Goal: Task Accomplishment & Management: Use online tool/utility

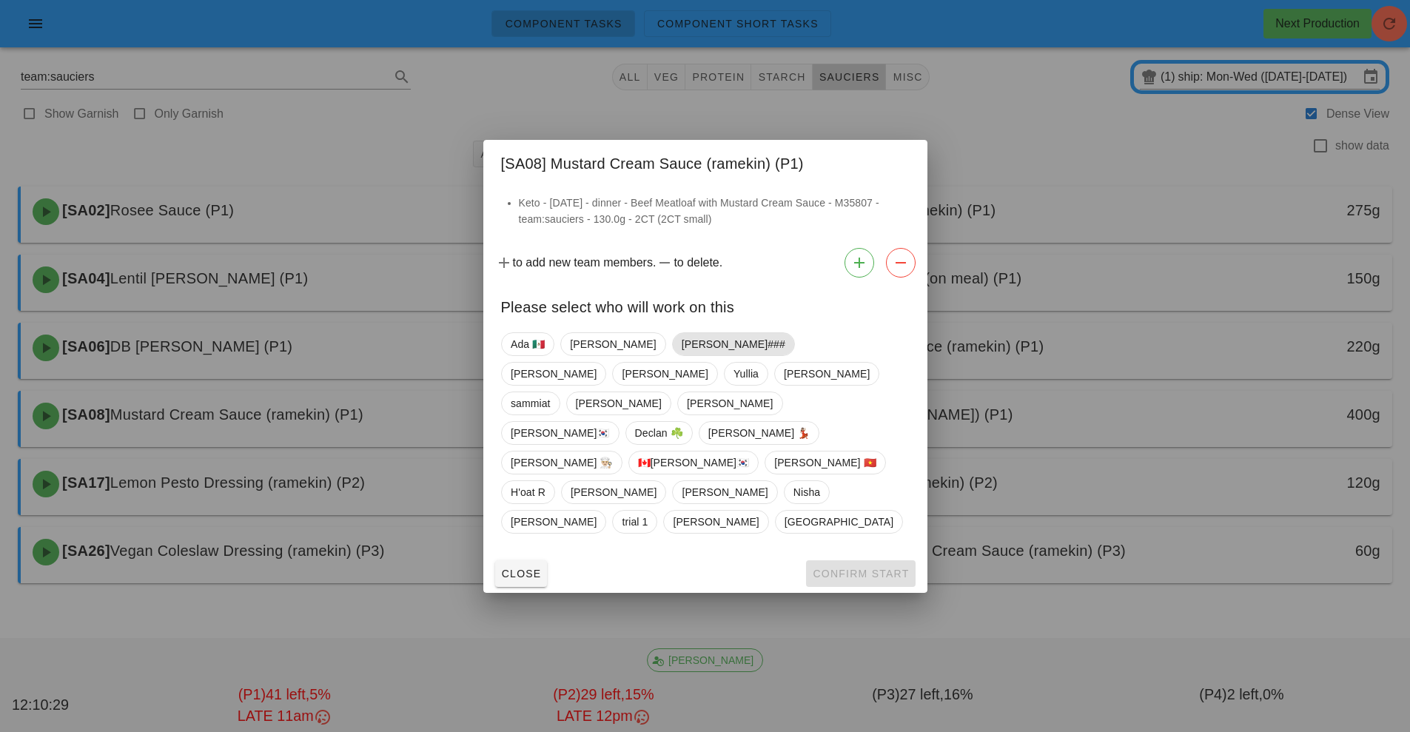
click at [681, 355] on span "[PERSON_NAME]###" at bounding box center [733, 344] width 104 height 22
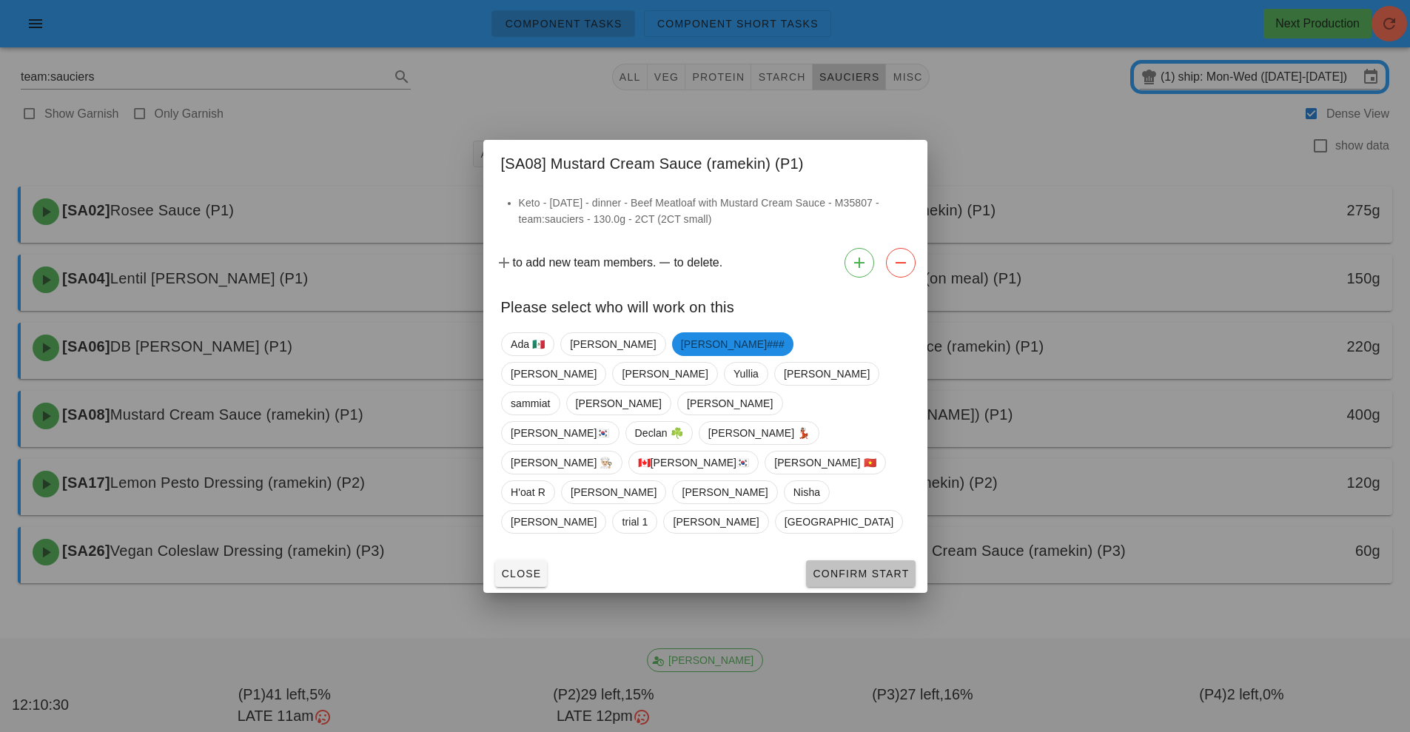
click at [859, 568] on span "Confirm Start" at bounding box center [860, 574] width 97 height 12
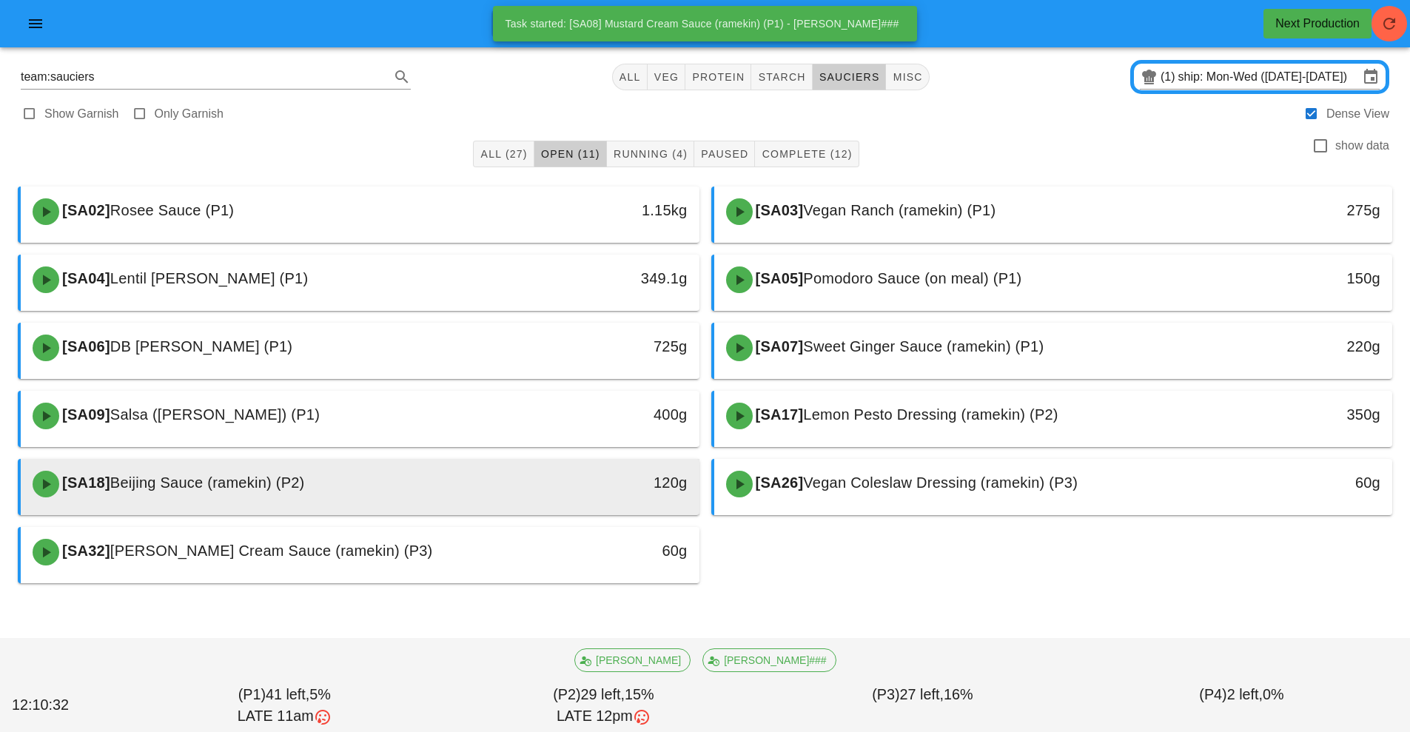
click at [478, 489] on div "[SA18] Beijing Sauce (ramekin) (P2)" at bounding box center [276, 484] width 504 height 44
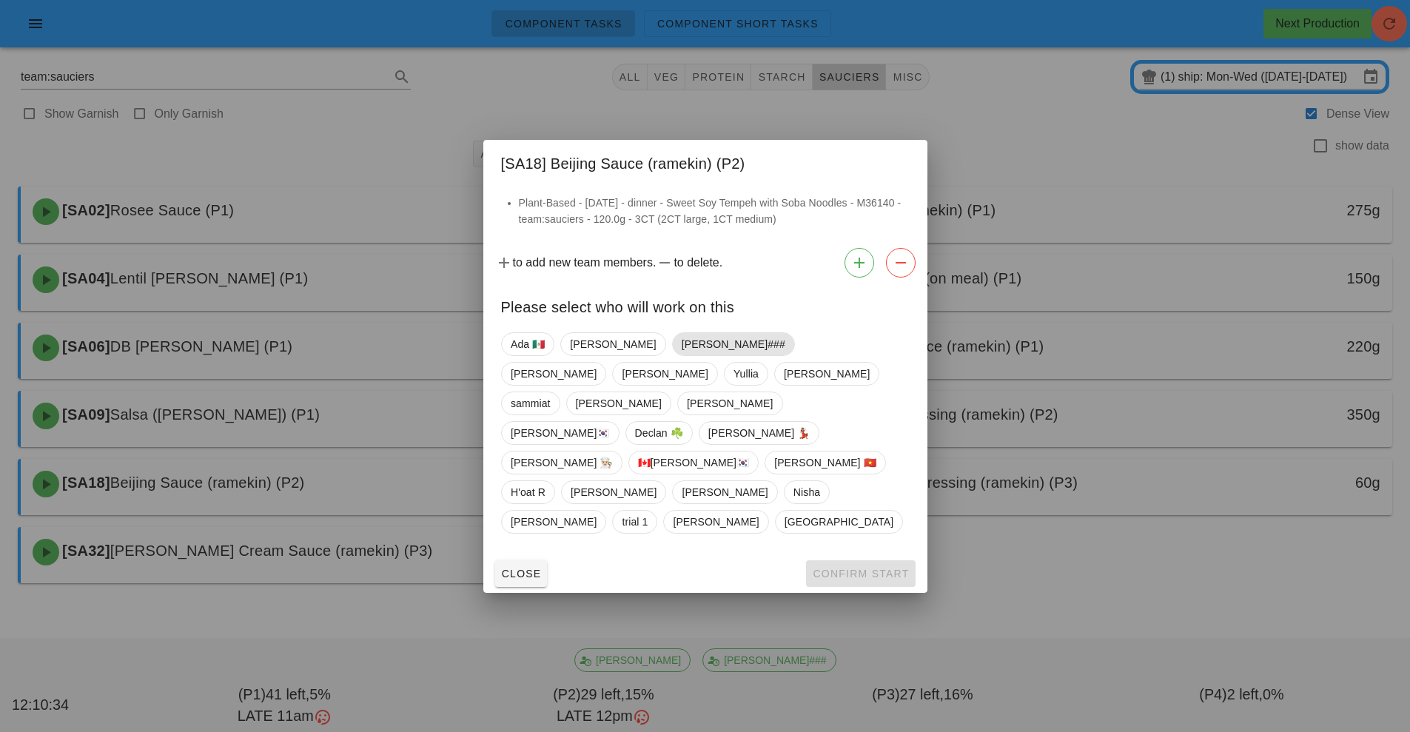
click at [681, 355] on span "[PERSON_NAME]###" at bounding box center [733, 344] width 104 height 22
click at [855, 568] on span "Confirm Start" at bounding box center [860, 574] width 97 height 12
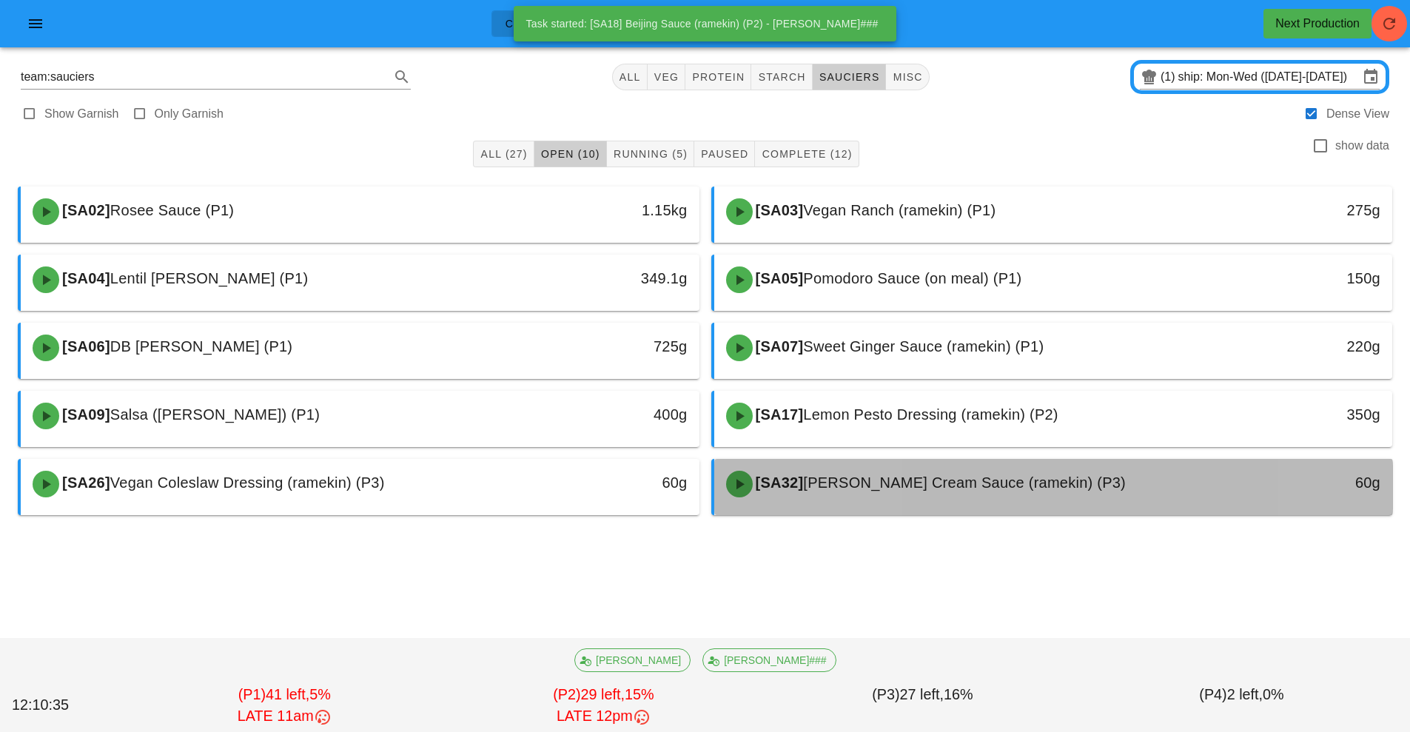
click at [870, 494] on div "[SA32] [PERSON_NAME] Cream Sauce (ramekin) (P3)" at bounding box center [969, 484] width 504 height 44
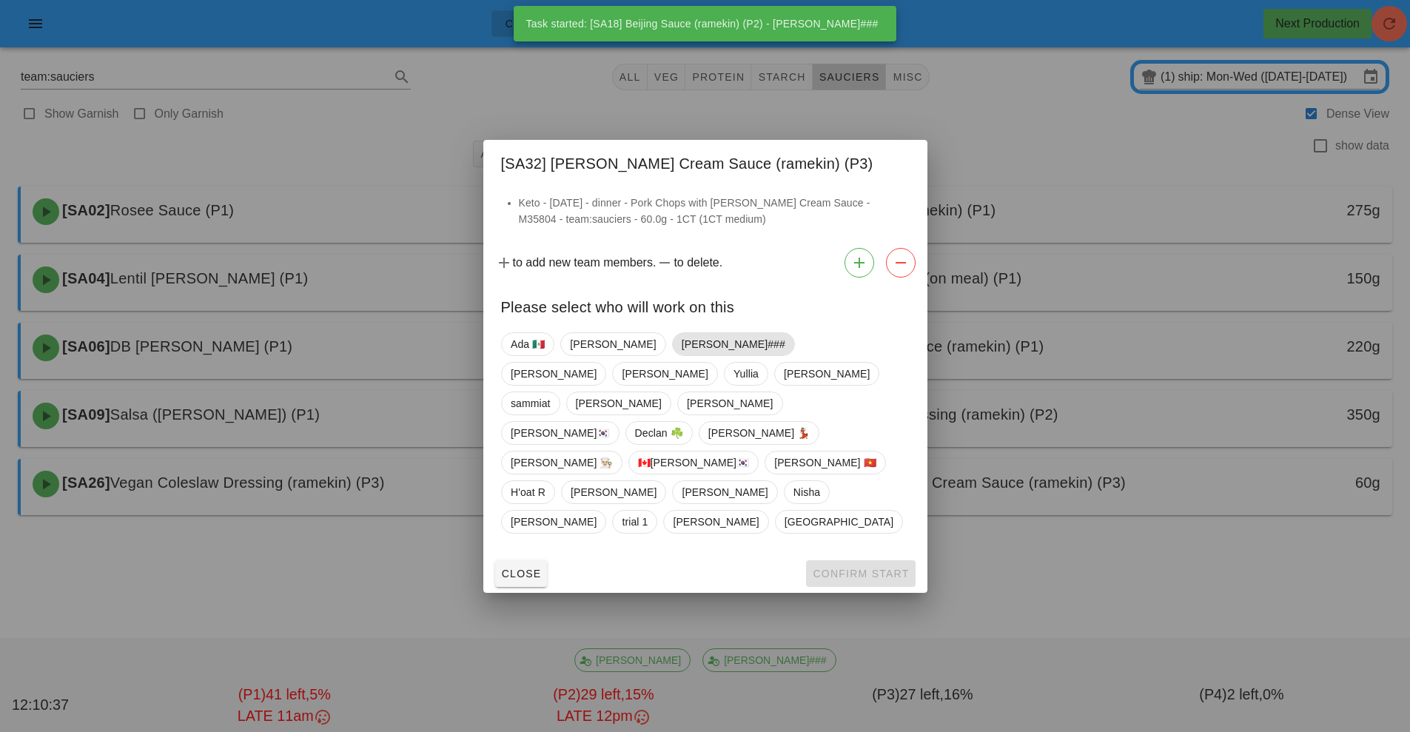
click at [681, 355] on span "[PERSON_NAME]###" at bounding box center [733, 344] width 104 height 22
click at [848, 568] on span "Confirm Start" at bounding box center [860, 574] width 97 height 12
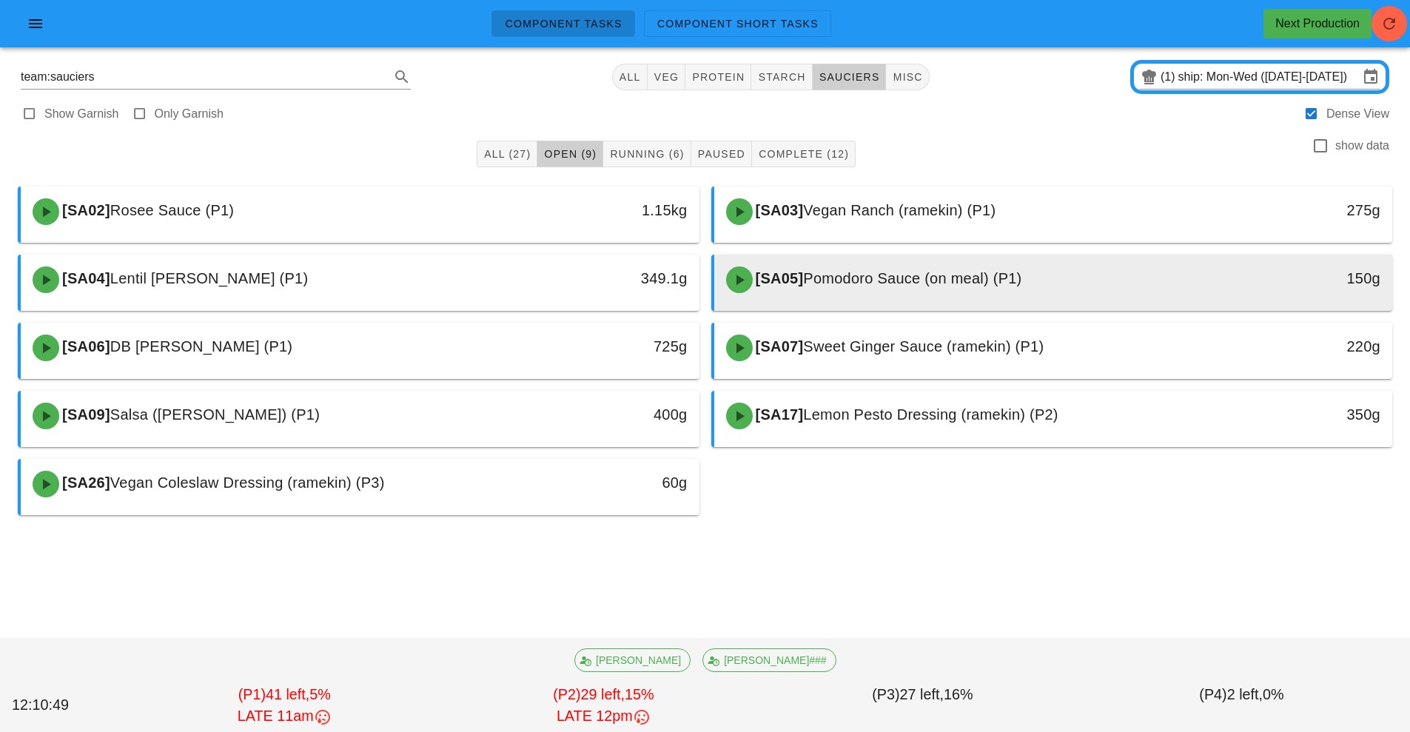
click at [900, 295] on div "[SA05] Pomodoro Sauce (on meal) (P1)" at bounding box center [969, 280] width 504 height 44
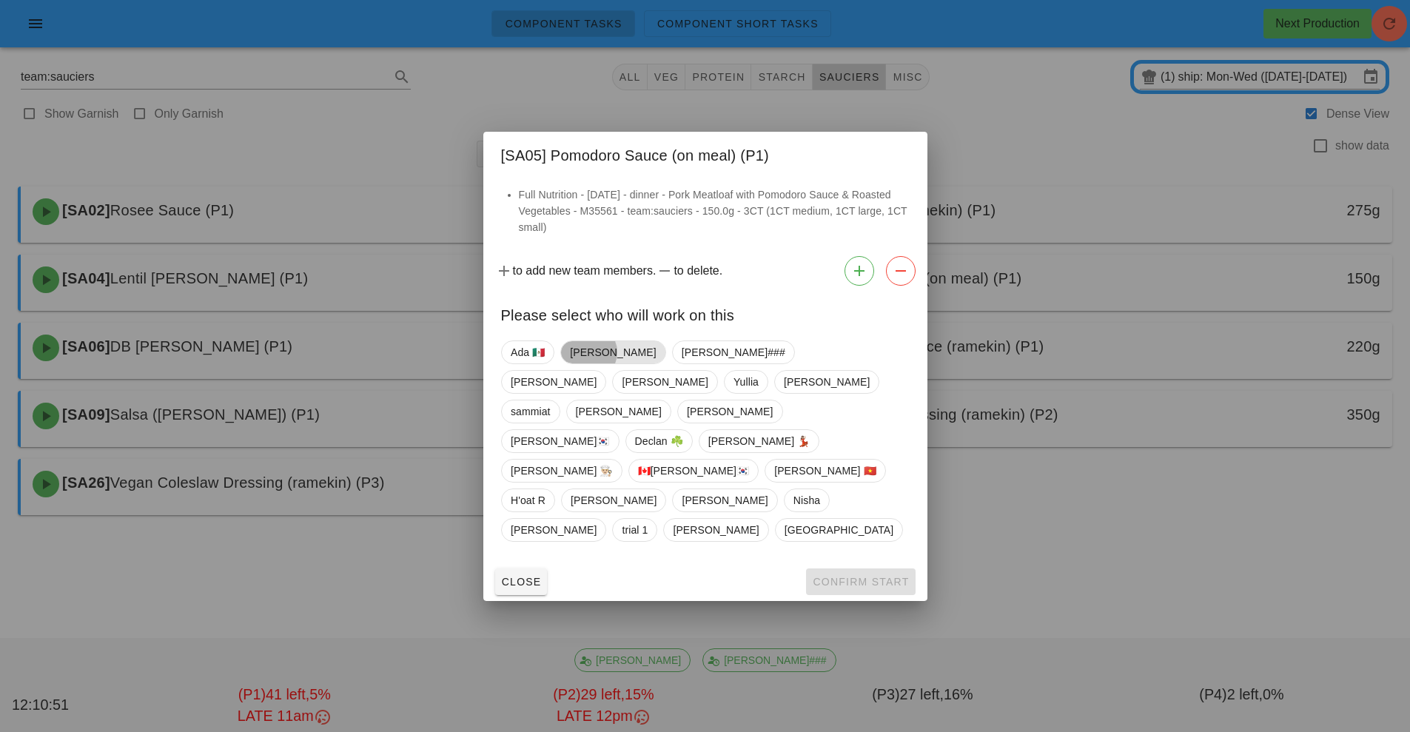
click at [582, 363] on span "[PERSON_NAME]" at bounding box center [613, 352] width 86 height 22
click at [679, 363] on span "[PERSON_NAME]###" at bounding box center [731, 352] width 104 height 22
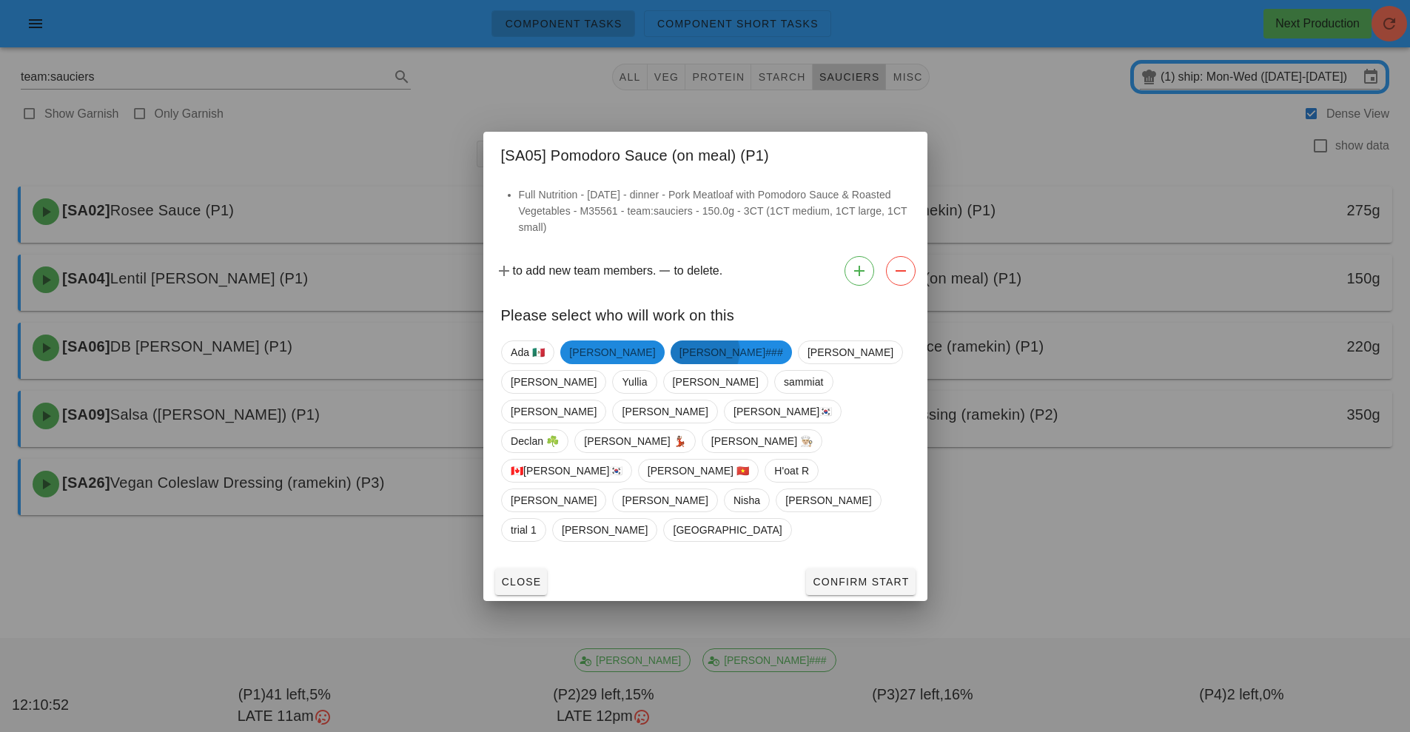
click at [603, 364] on span "[PERSON_NAME]" at bounding box center [612, 352] width 86 height 24
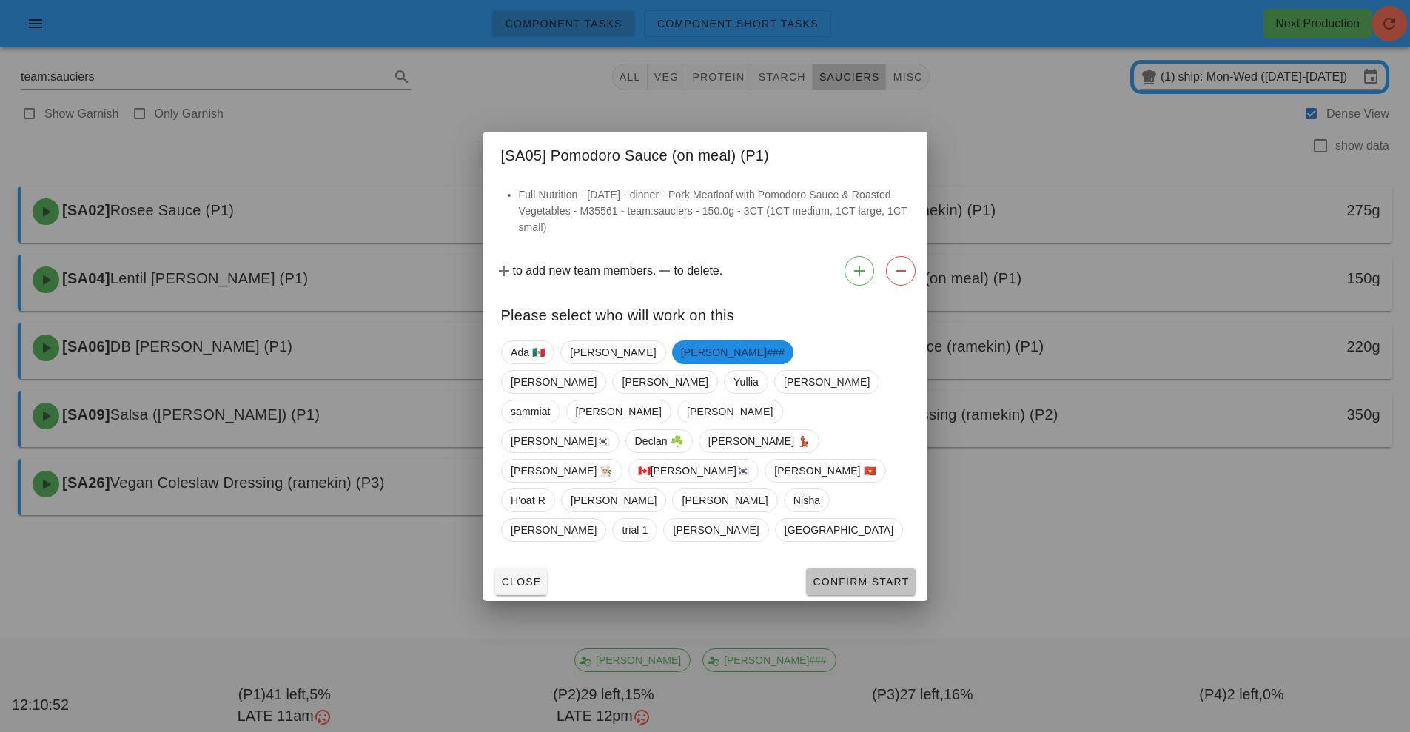
click at [872, 568] on button "Confirm Start" at bounding box center [860, 581] width 109 height 27
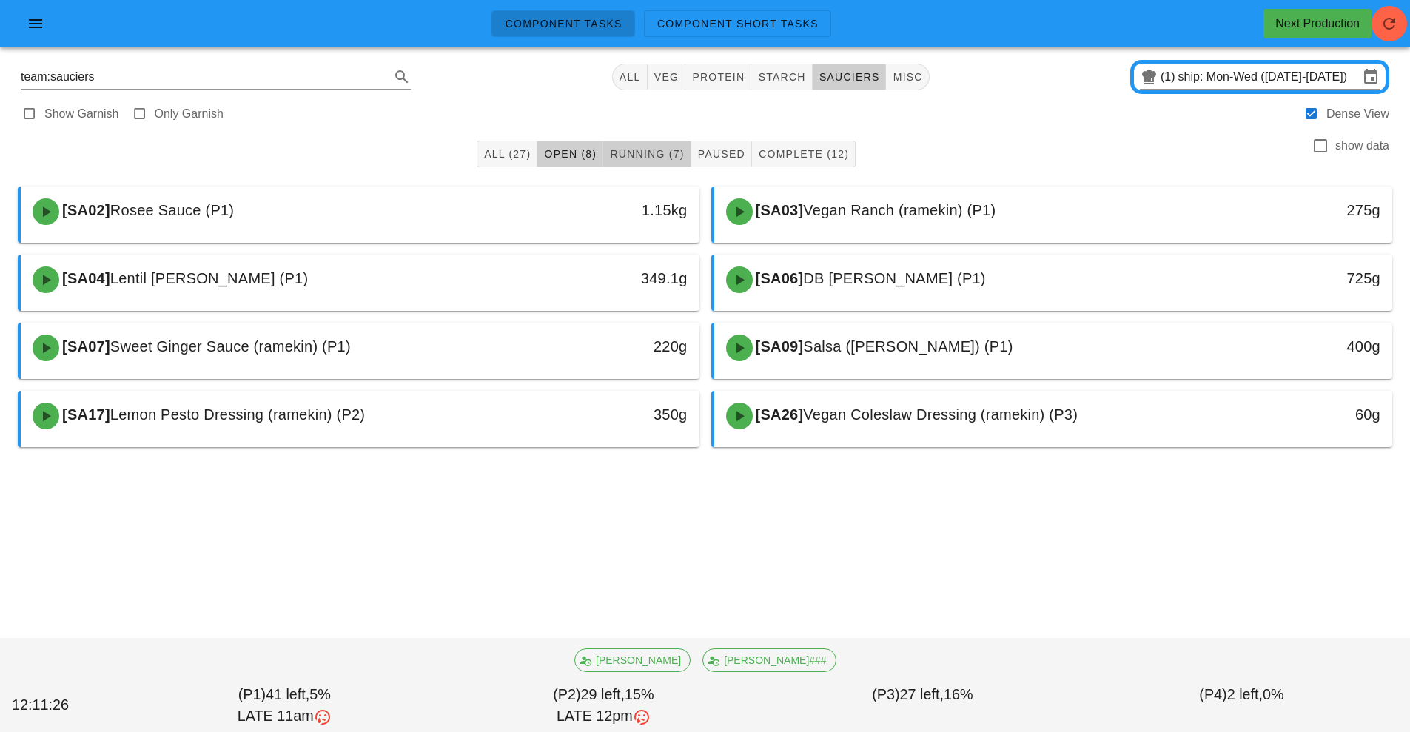
click at [639, 164] on button "Running (7)" at bounding box center [646, 154] width 87 height 27
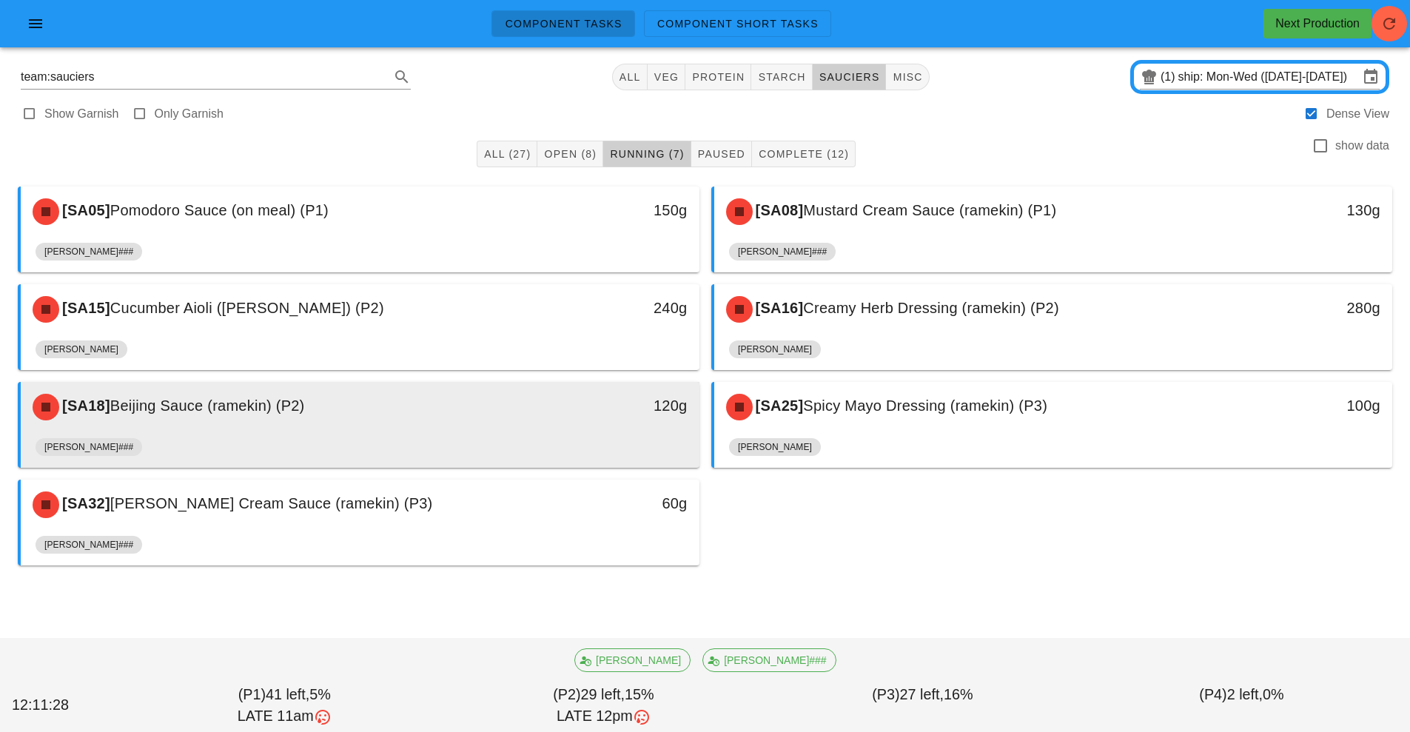
click at [581, 428] on div "120g" at bounding box center [612, 407] width 168 height 44
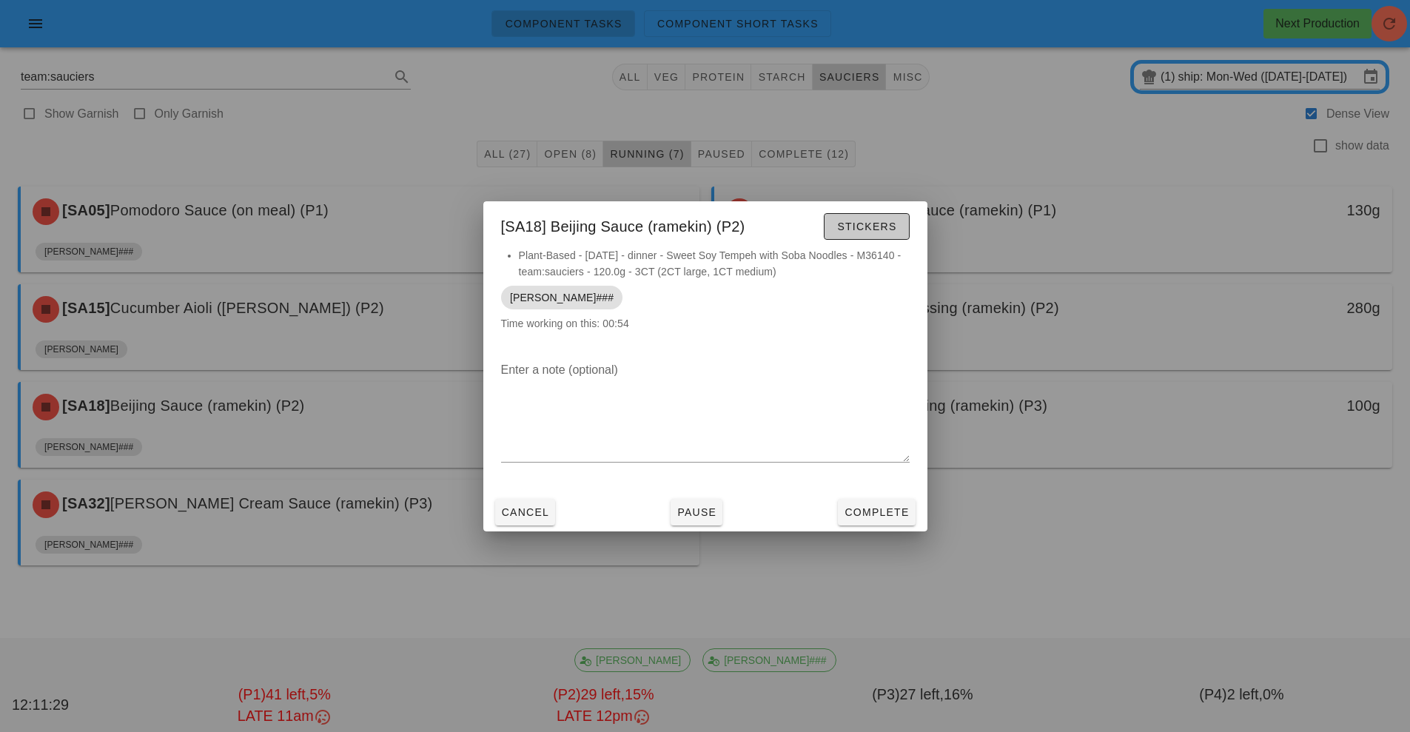
click at [863, 229] on span "Stickers" at bounding box center [866, 227] width 60 height 12
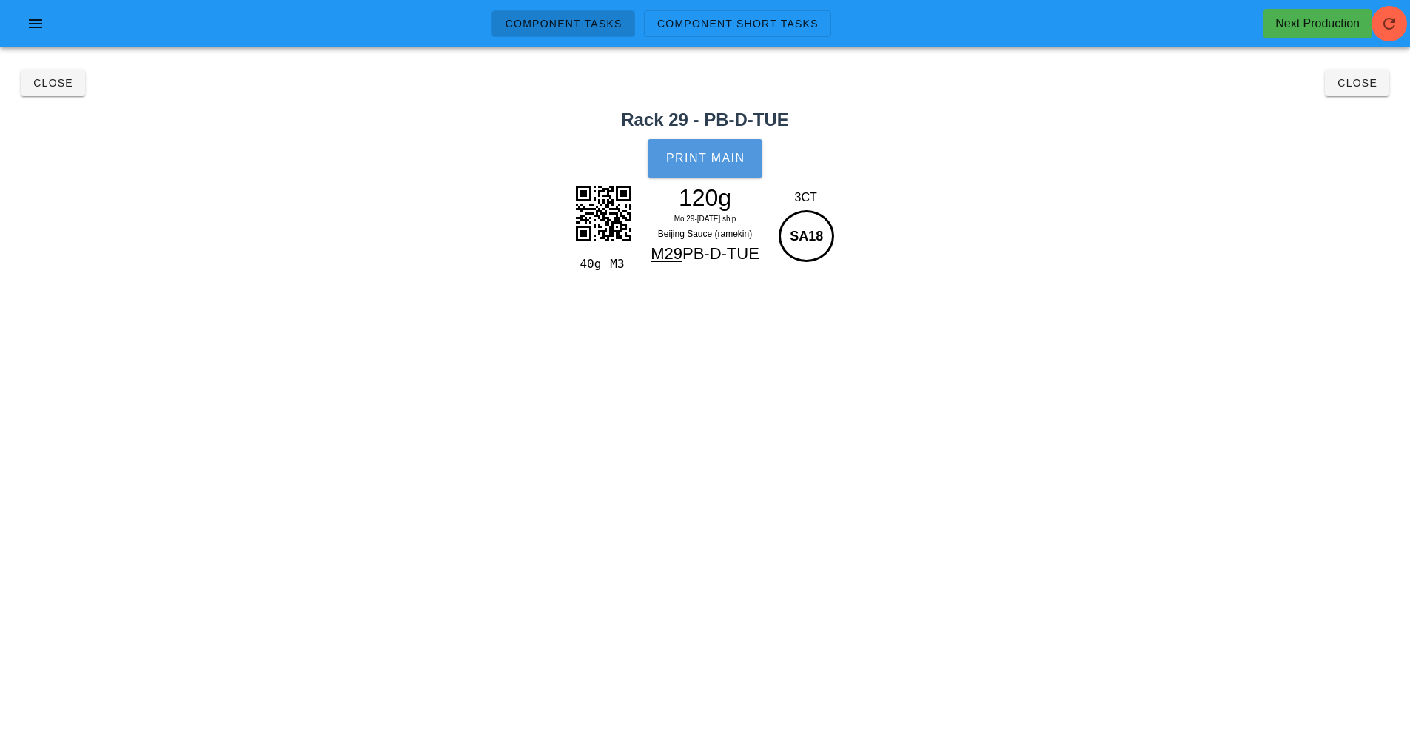
click at [692, 164] on span "Print Main" at bounding box center [705, 158] width 80 height 13
click at [63, 93] on button "Close" at bounding box center [53, 83] width 64 height 27
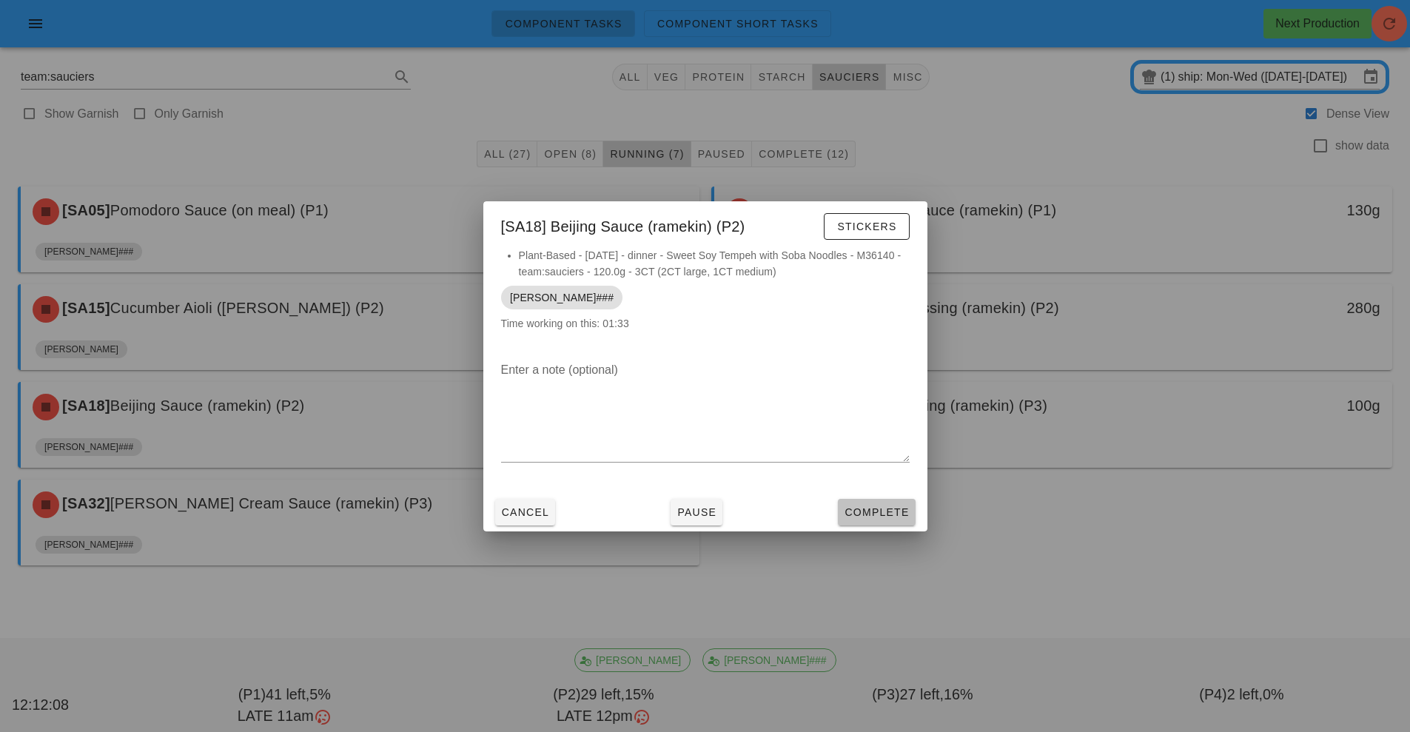
click at [877, 509] on span "Complete" at bounding box center [876, 512] width 65 height 12
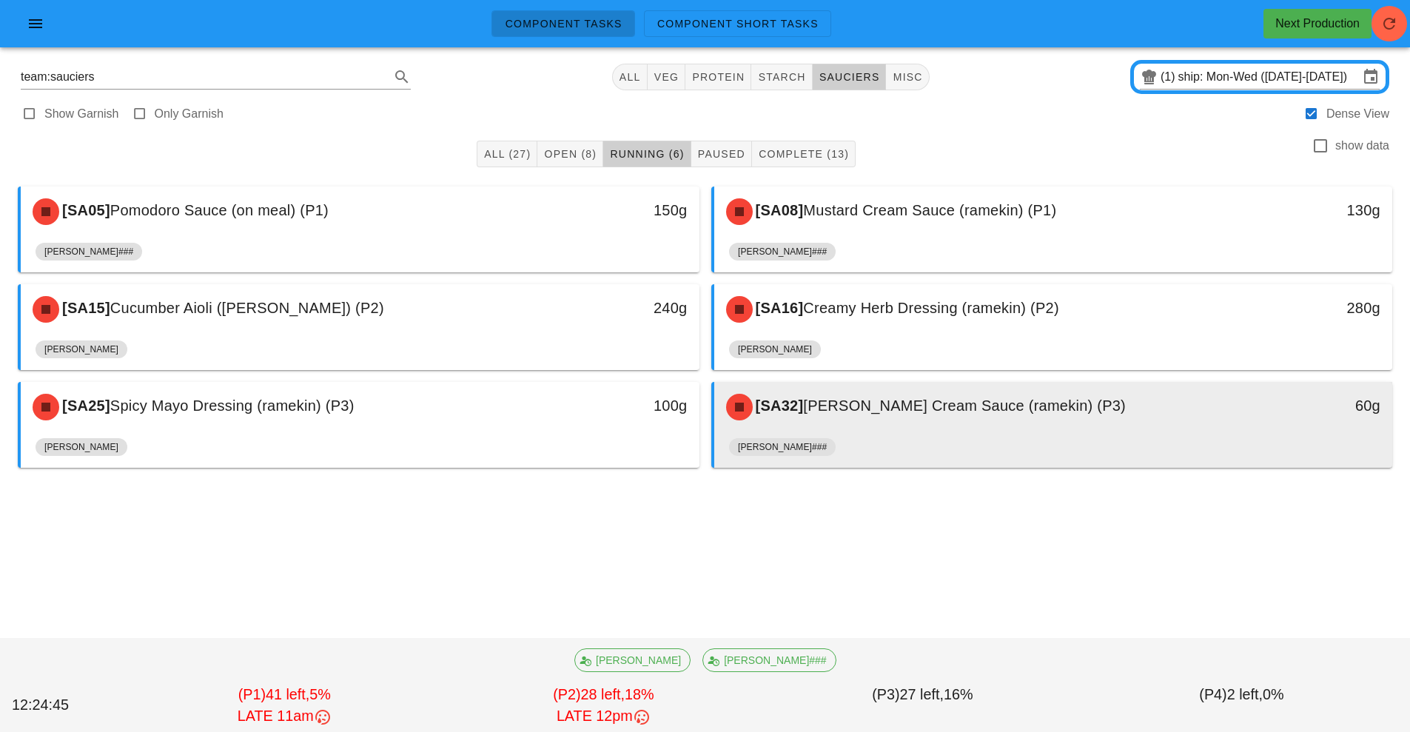
click at [899, 414] on span "[PERSON_NAME] Cream Sauce (ramekin) (P3)" at bounding box center [964, 405] width 323 height 16
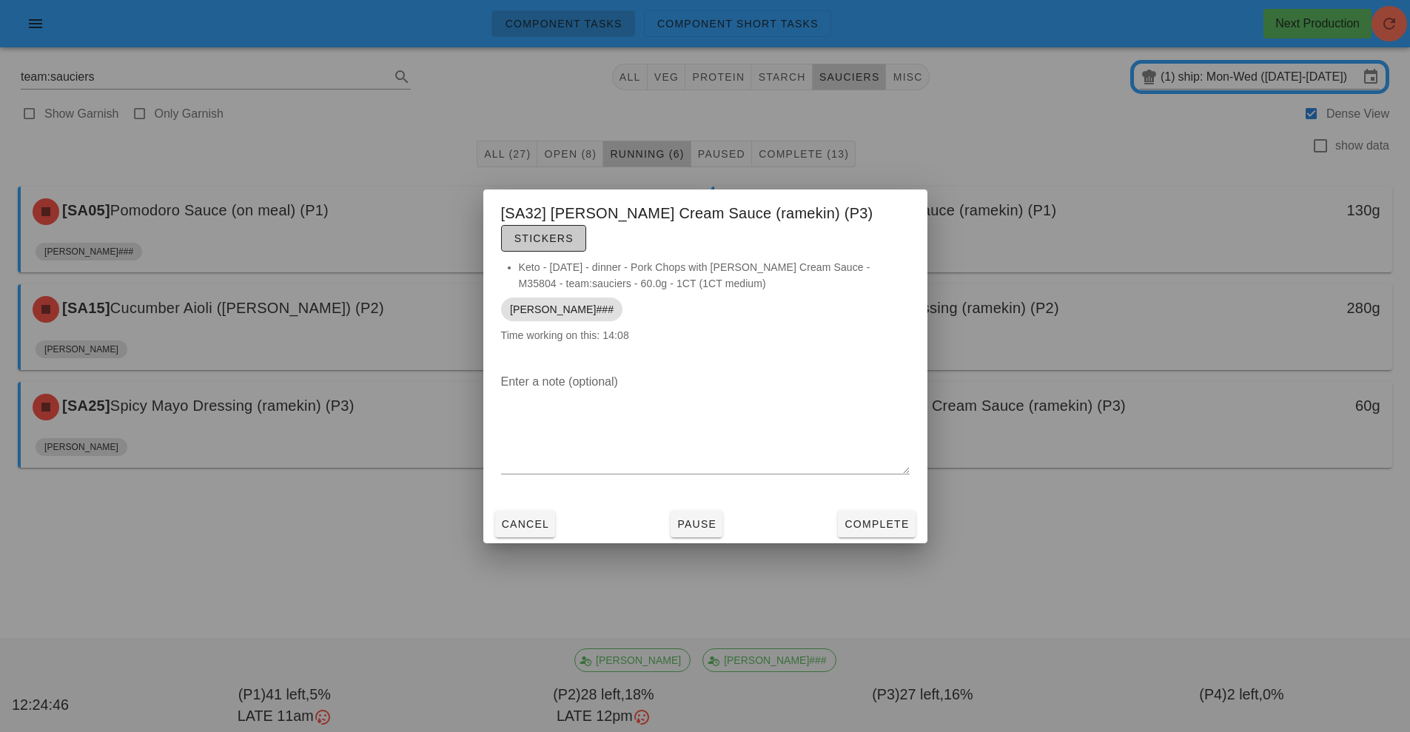
click at [574, 232] on span "Stickers" at bounding box center [544, 238] width 60 height 12
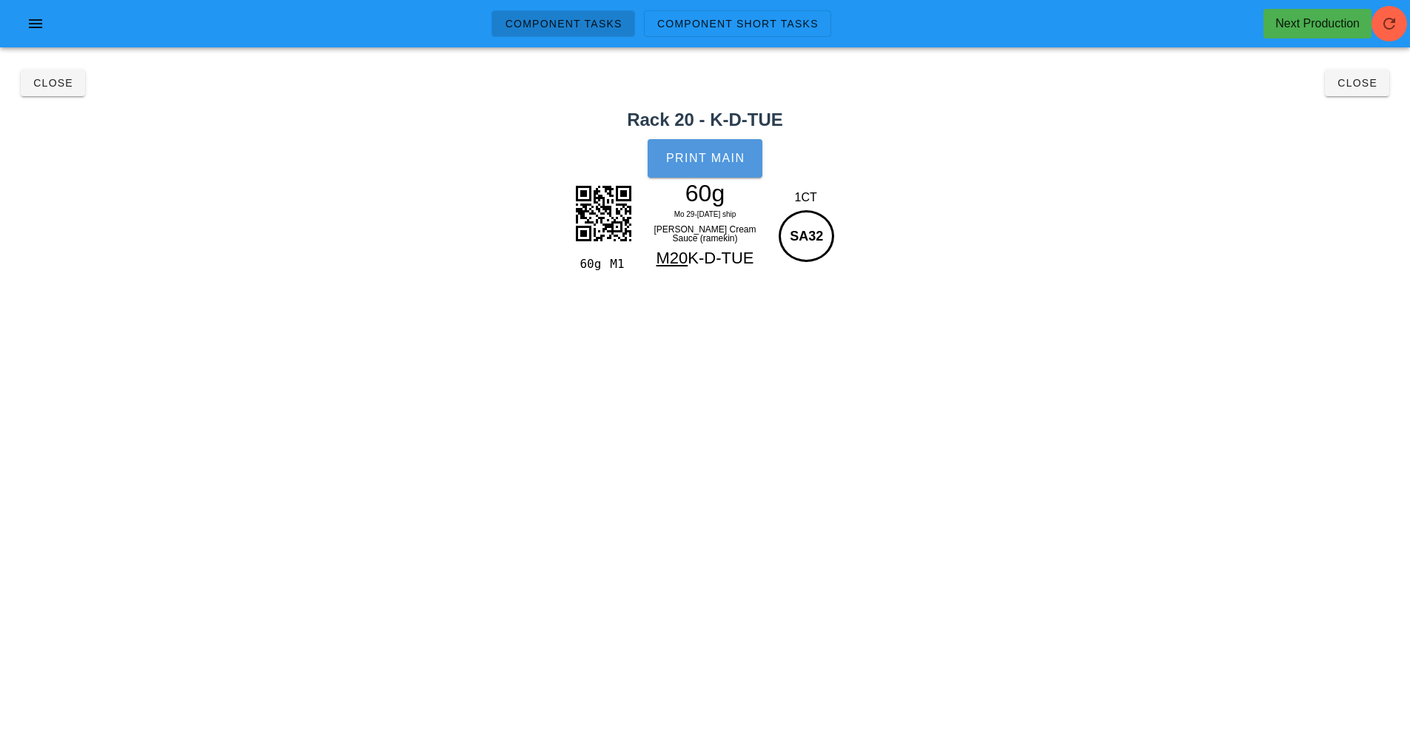
click at [710, 163] on span "Print Main" at bounding box center [705, 158] width 80 height 13
click at [65, 91] on button "Close" at bounding box center [53, 83] width 64 height 27
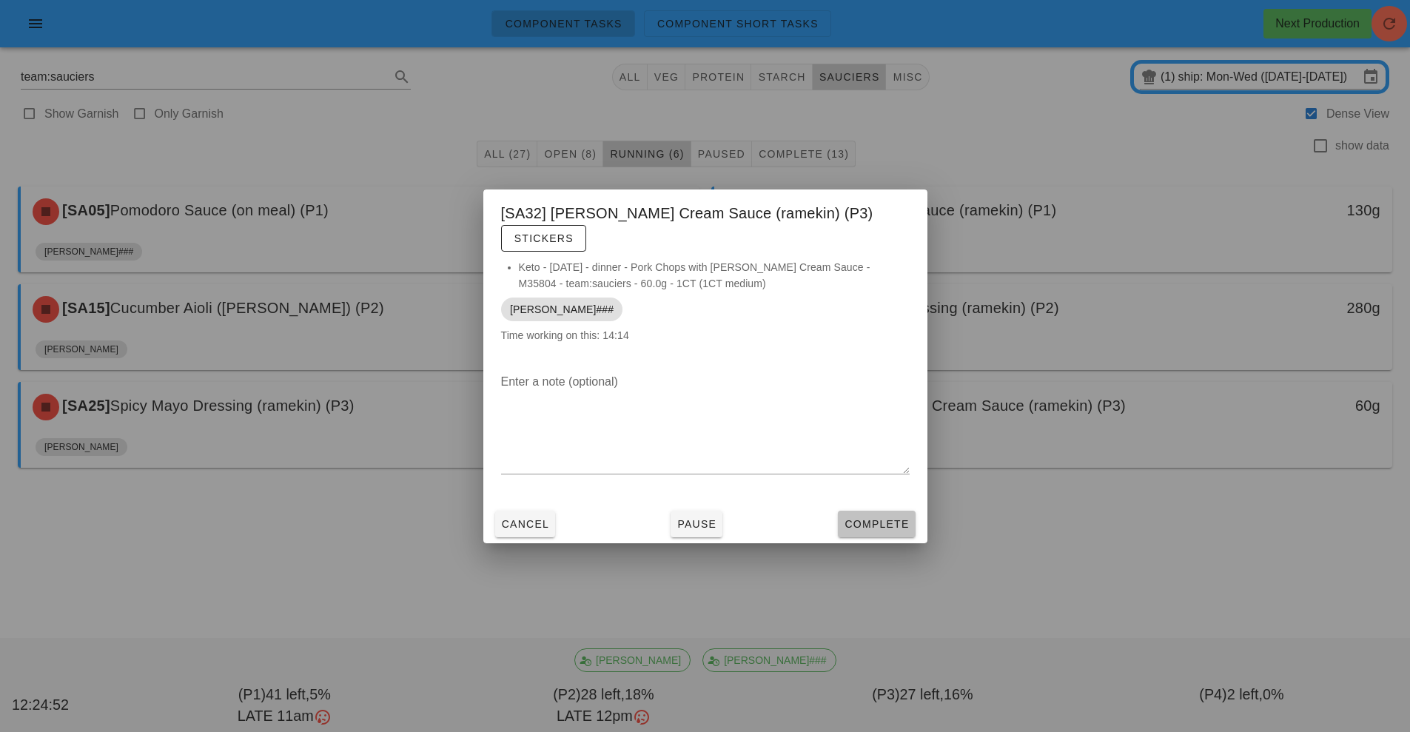
click at [876, 518] on span "Complete" at bounding box center [876, 524] width 65 height 12
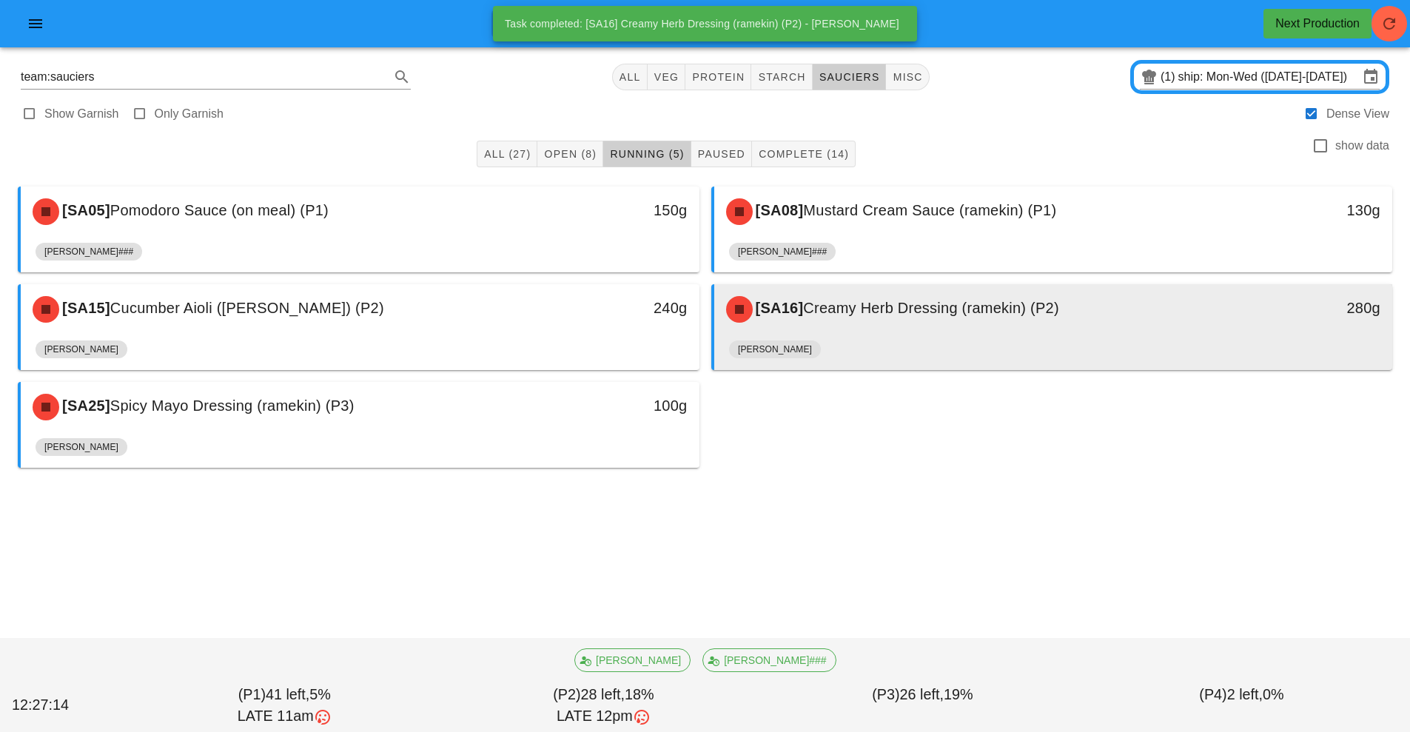
click at [1009, 337] on div "[PERSON_NAME]" at bounding box center [1053, 352] width 649 height 36
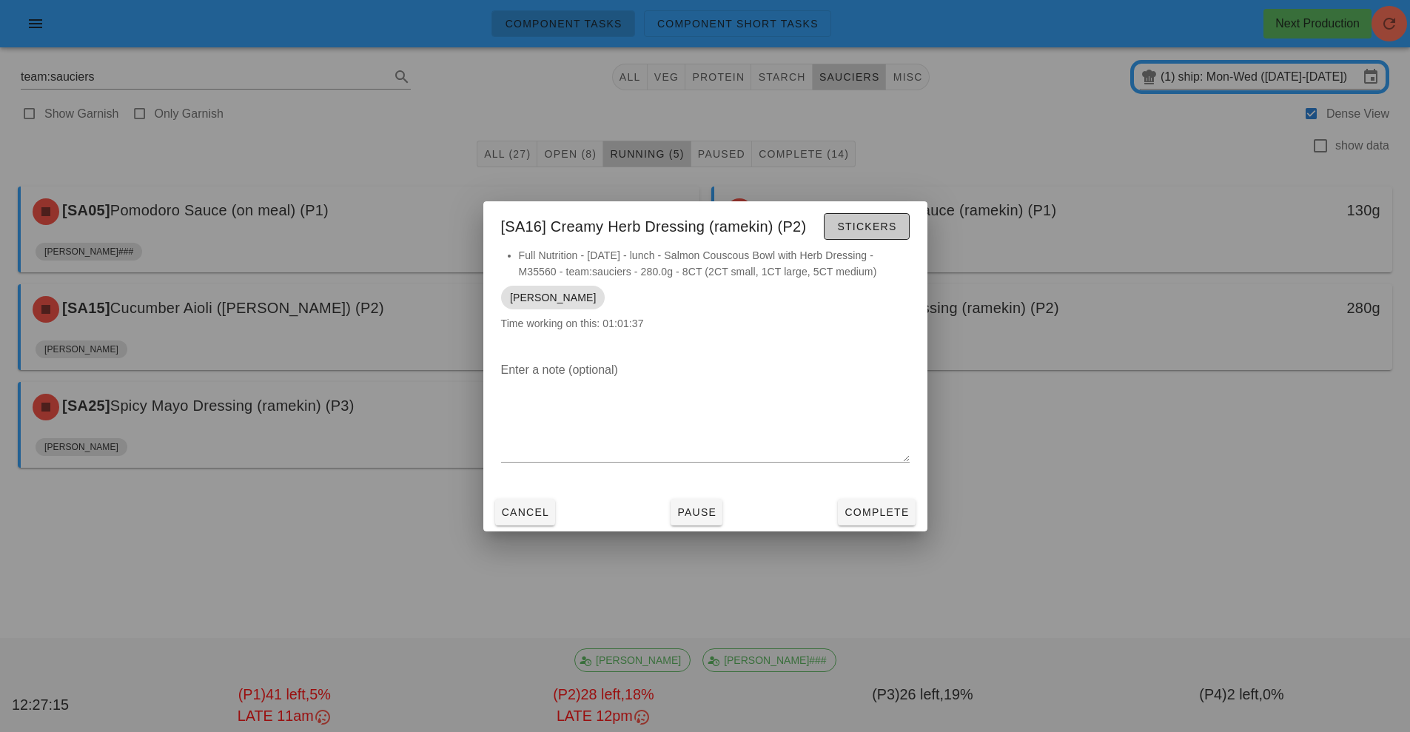
click at [861, 229] on span "Stickers" at bounding box center [866, 227] width 60 height 12
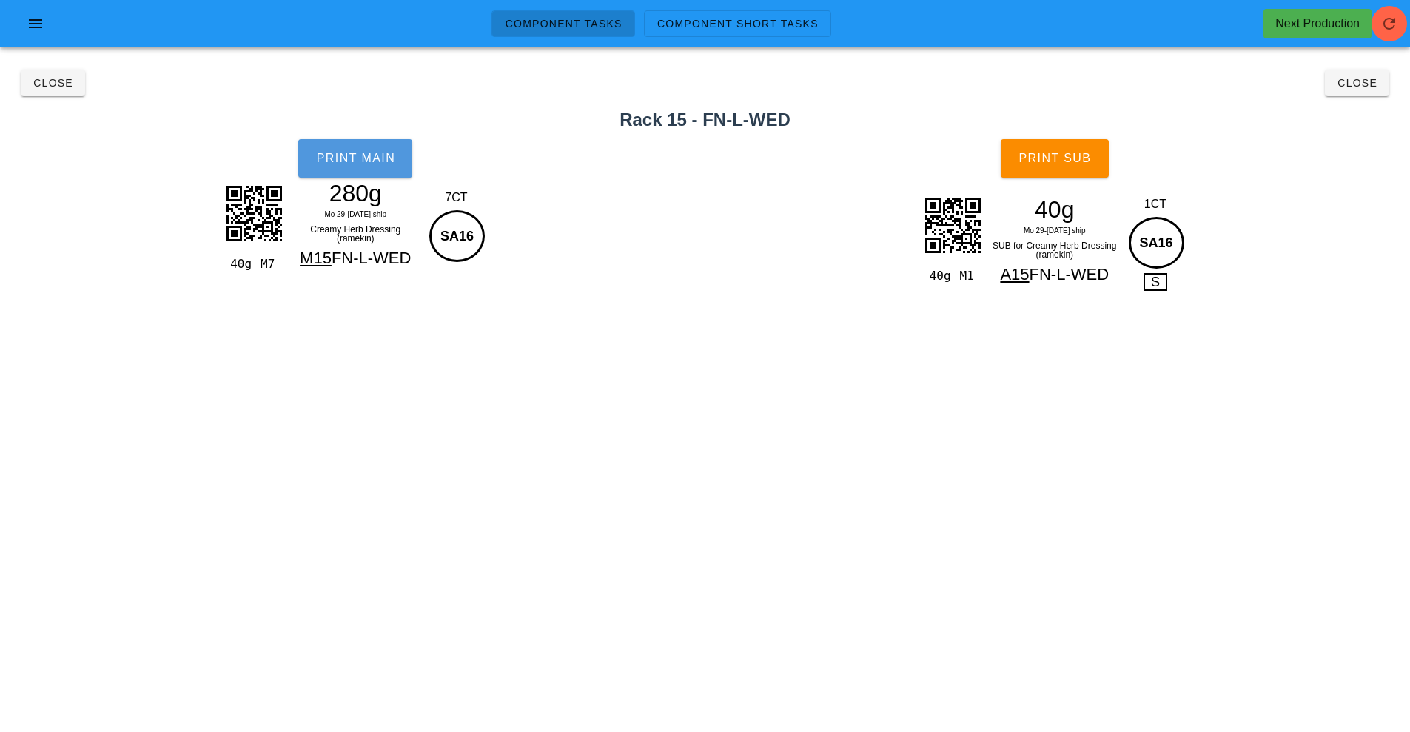
click at [366, 175] on button "Print Main" at bounding box center [355, 158] width 114 height 38
click at [1066, 152] on span "Print Sub" at bounding box center [1054, 158] width 73 height 13
click at [1345, 90] on button "Close" at bounding box center [1357, 83] width 64 height 27
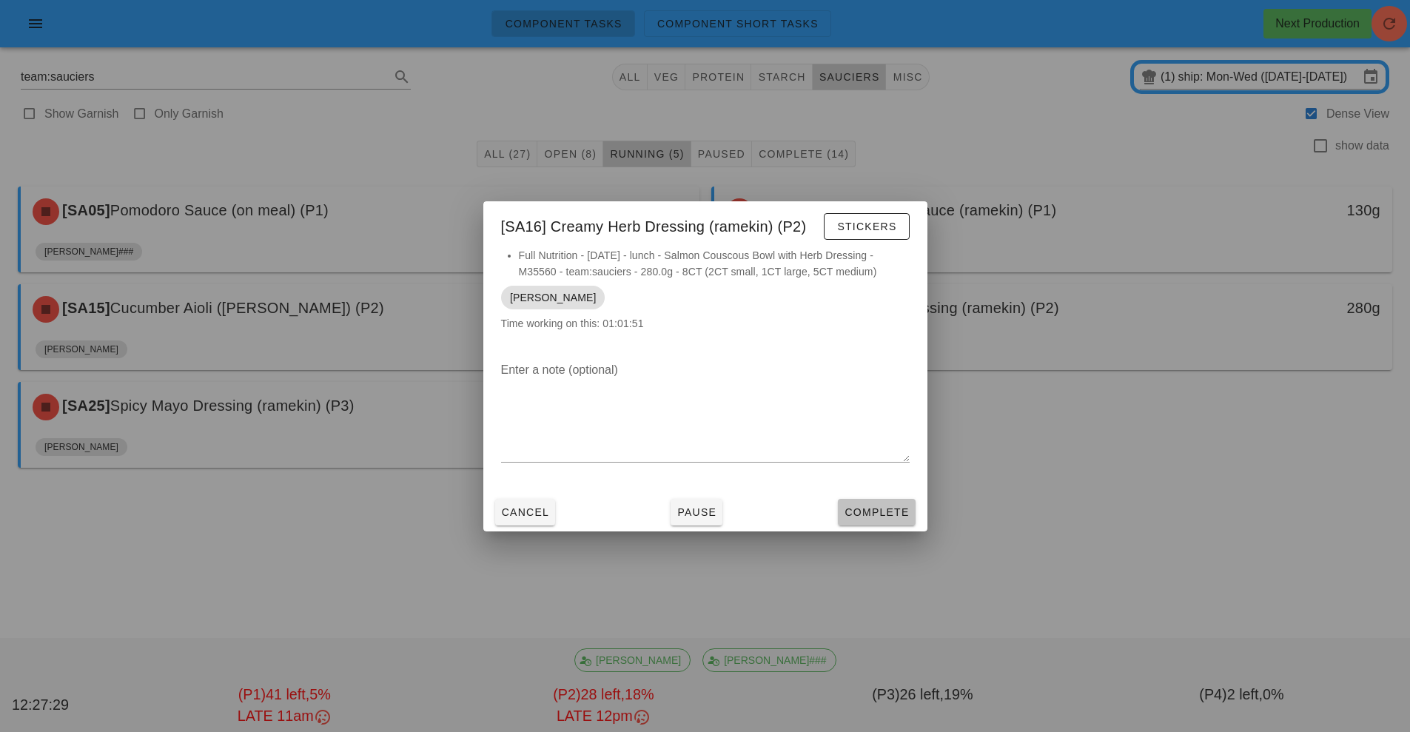
click at [892, 512] on span "Complete" at bounding box center [876, 512] width 65 height 12
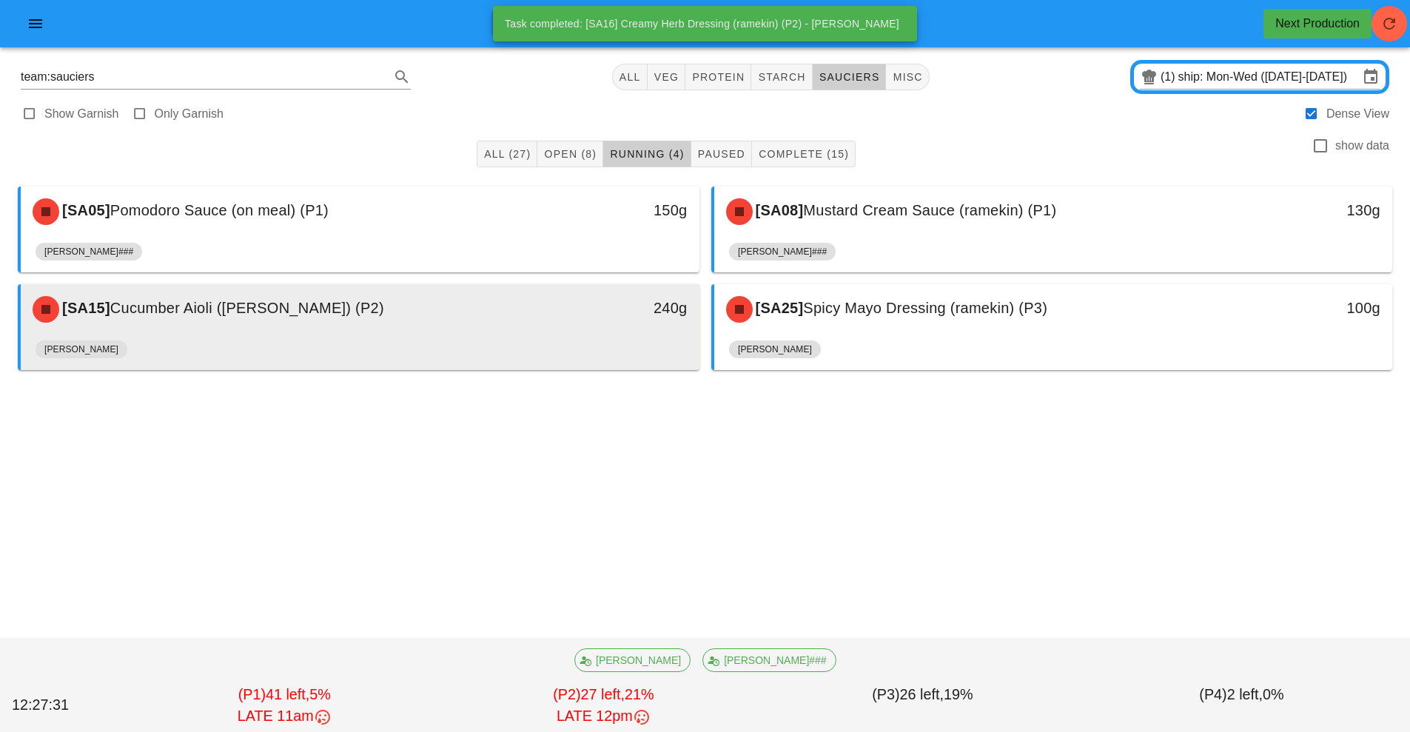
click at [551, 330] on div "240g" at bounding box center [612, 309] width 168 height 44
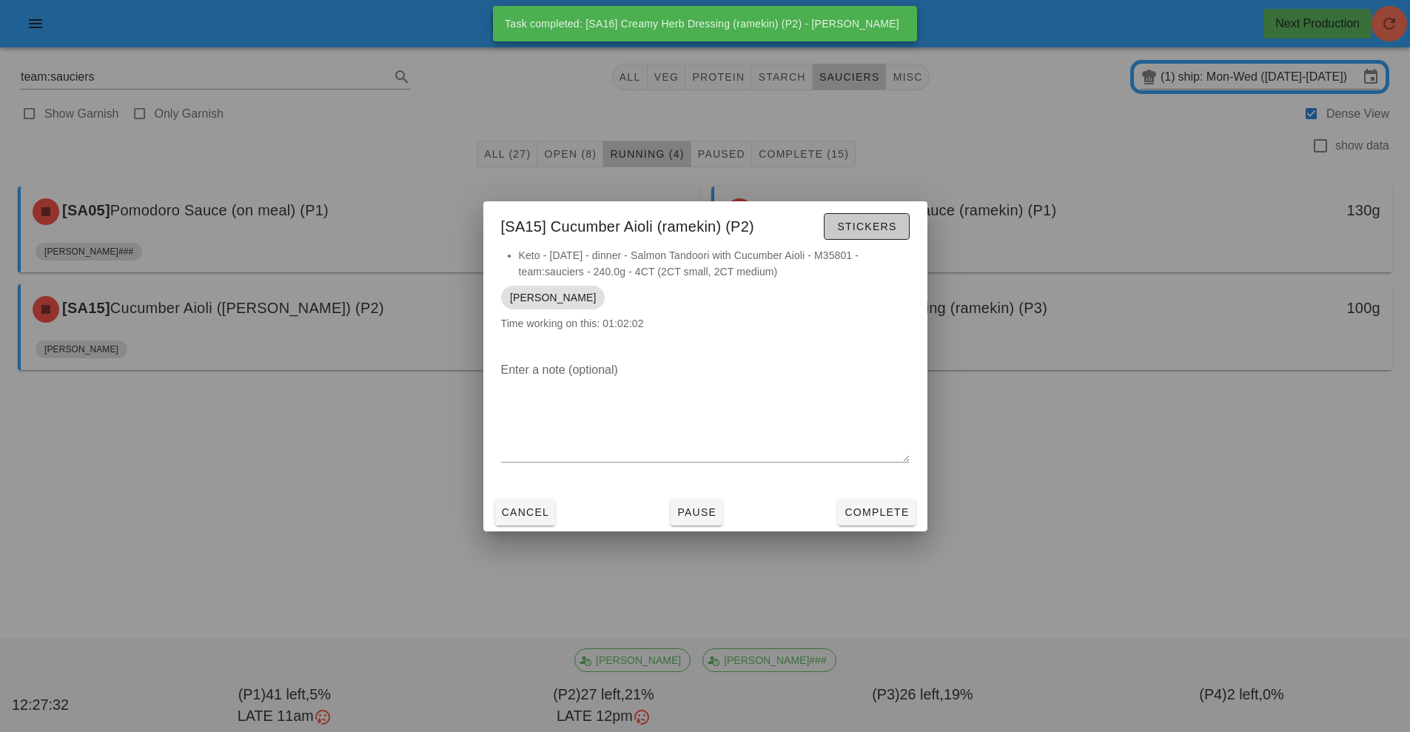
click at [907, 227] on button "Stickers" at bounding box center [866, 226] width 85 height 27
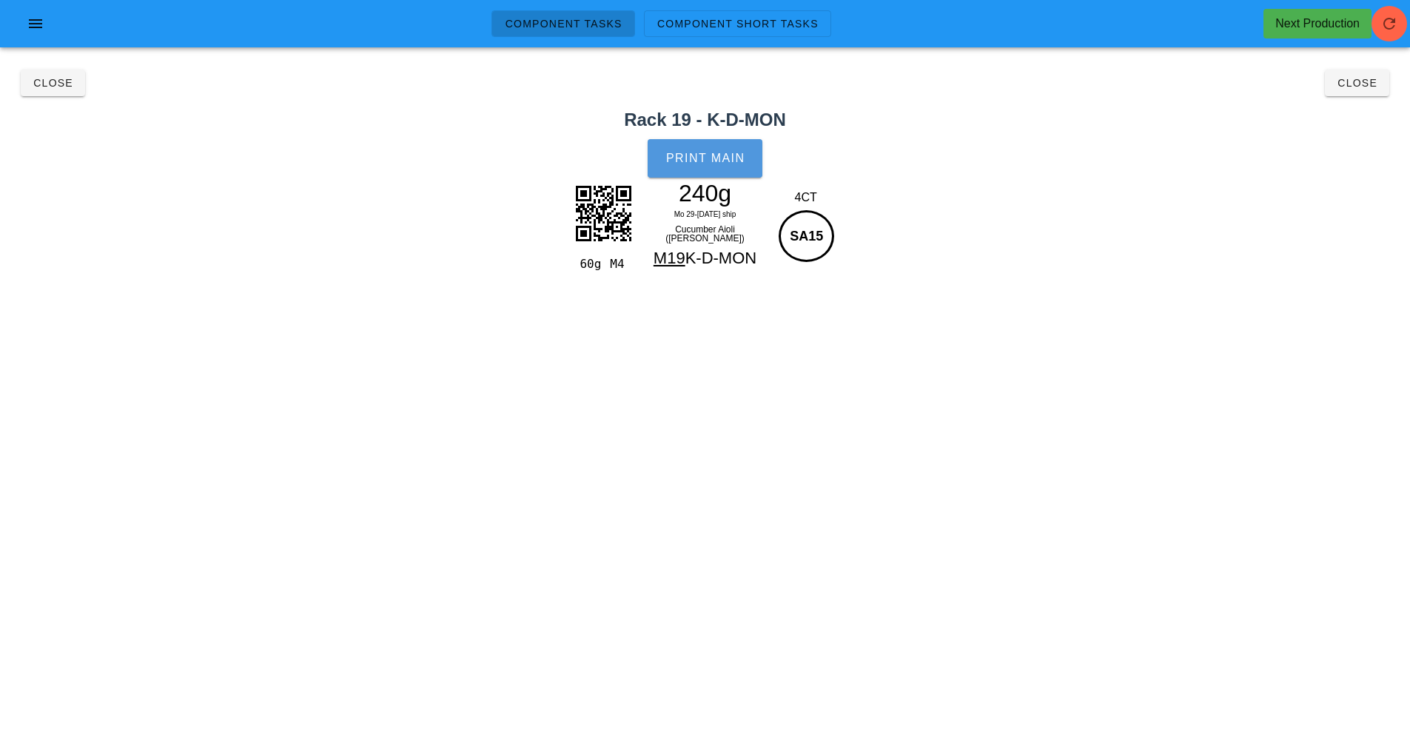
click at [715, 149] on button "Print Main" at bounding box center [705, 158] width 114 height 38
click at [1354, 70] on button "Close" at bounding box center [1357, 83] width 64 height 27
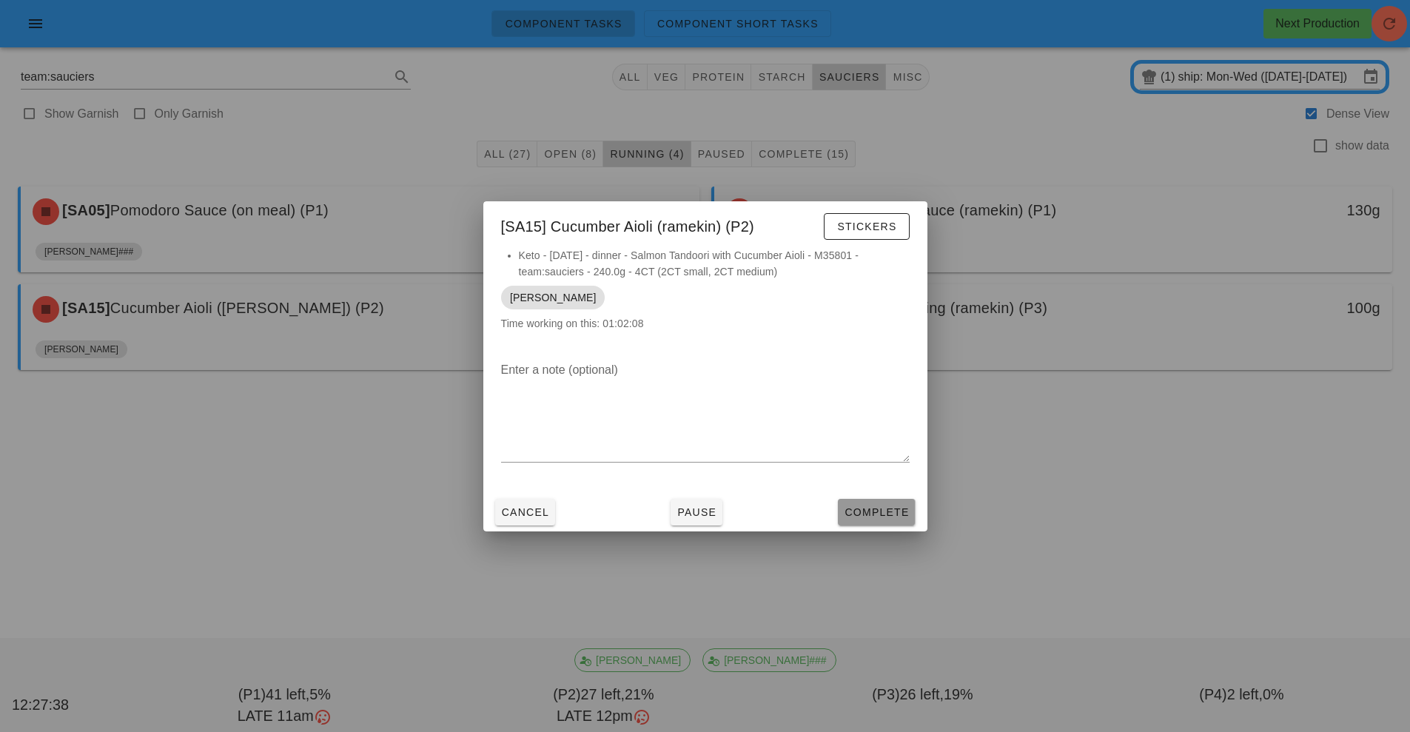
click at [841, 501] on button "Complete" at bounding box center [876, 512] width 77 height 27
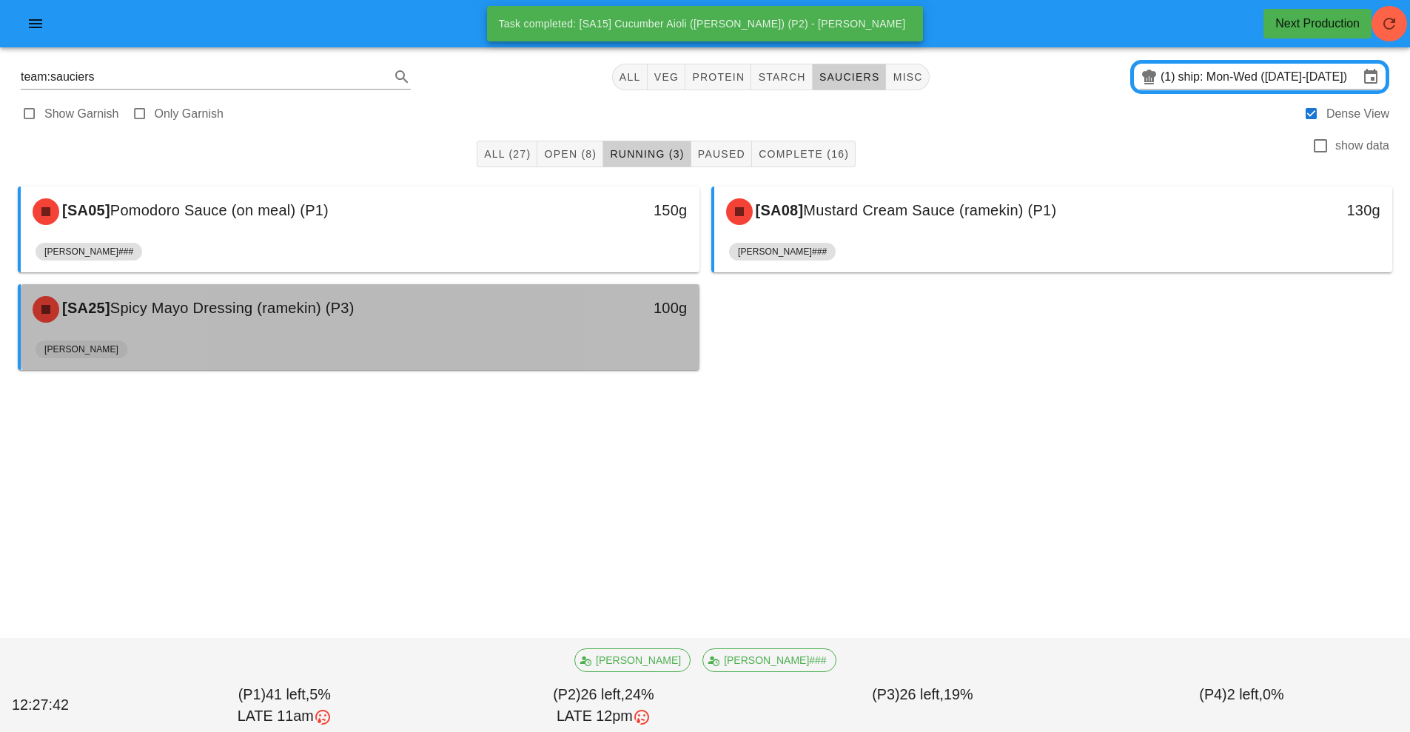
click at [306, 326] on div "[SA25] Spicy Mayo Dressing (ramekin) (P3)" at bounding box center [276, 309] width 504 height 44
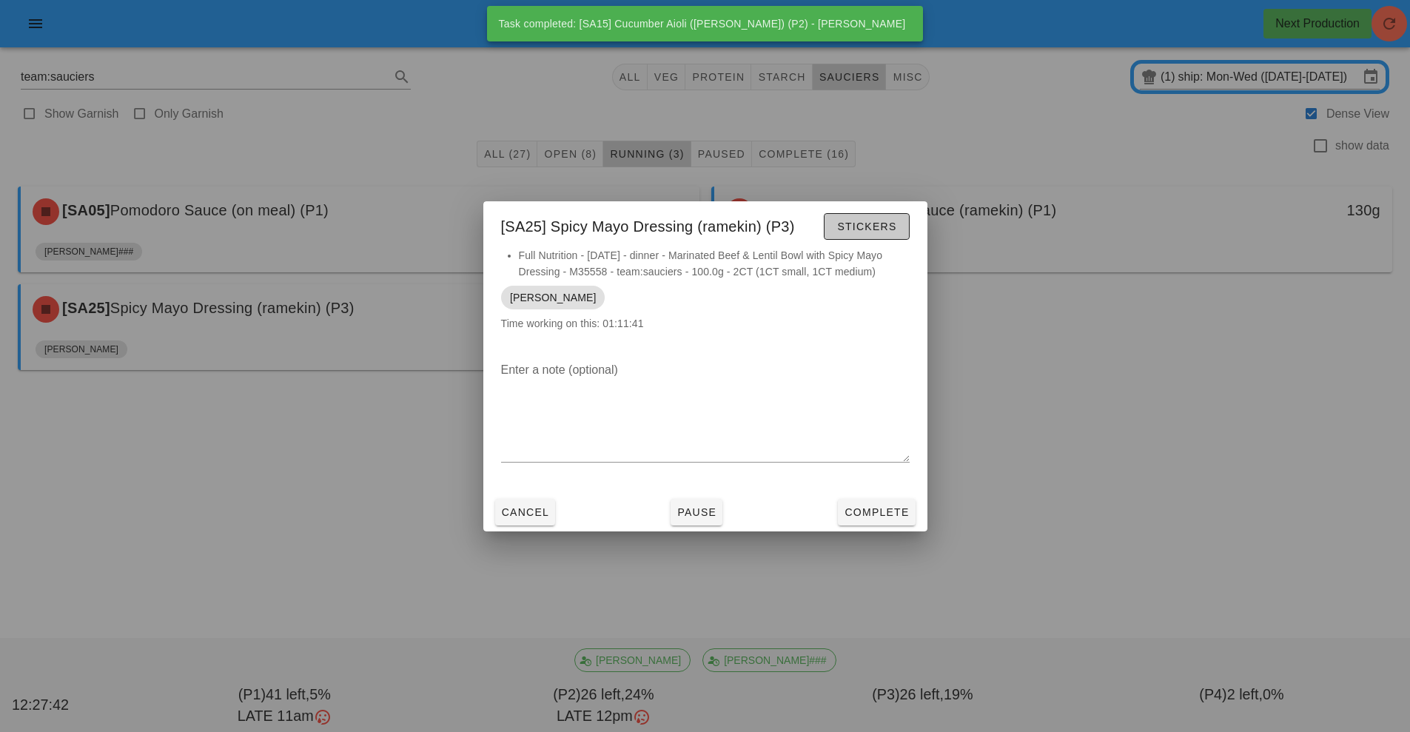
click at [853, 226] on span "Stickers" at bounding box center [866, 227] width 60 height 12
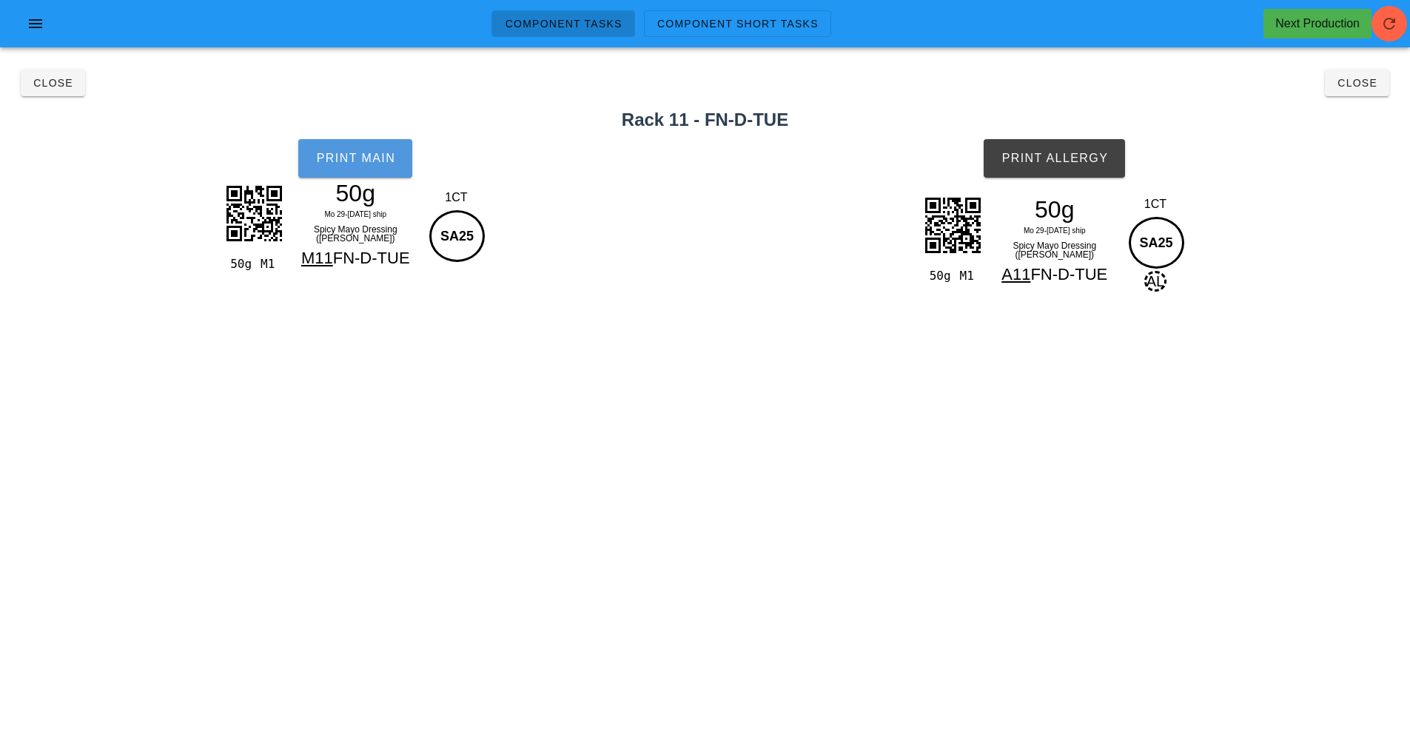
click at [337, 148] on button "Print Main" at bounding box center [355, 158] width 114 height 38
click at [1063, 165] on button "Print Allergy" at bounding box center [1053, 158] width 141 height 38
click at [1332, 93] on button "Close" at bounding box center [1357, 83] width 64 height 27
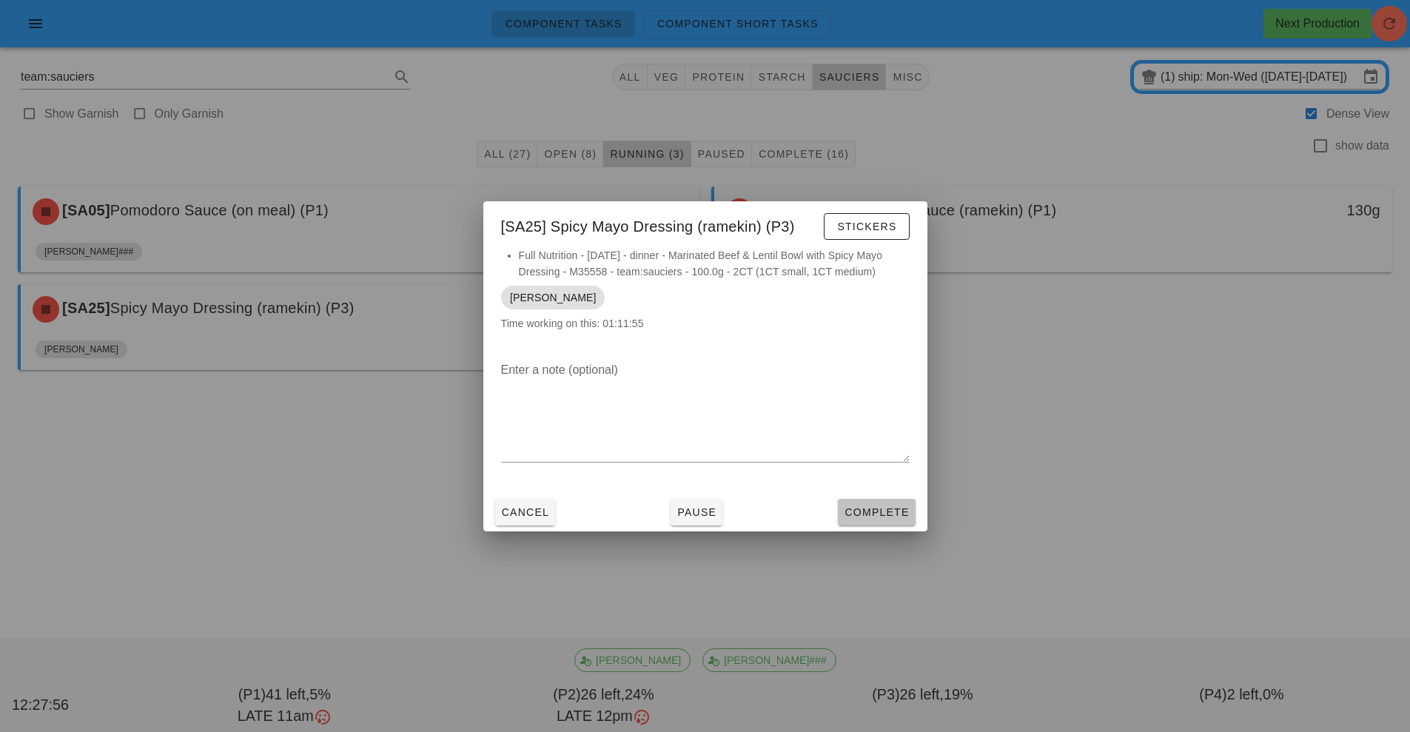
click at [859, 510] on span "Complete" at bounding box center [876, 512] width 65 height 12
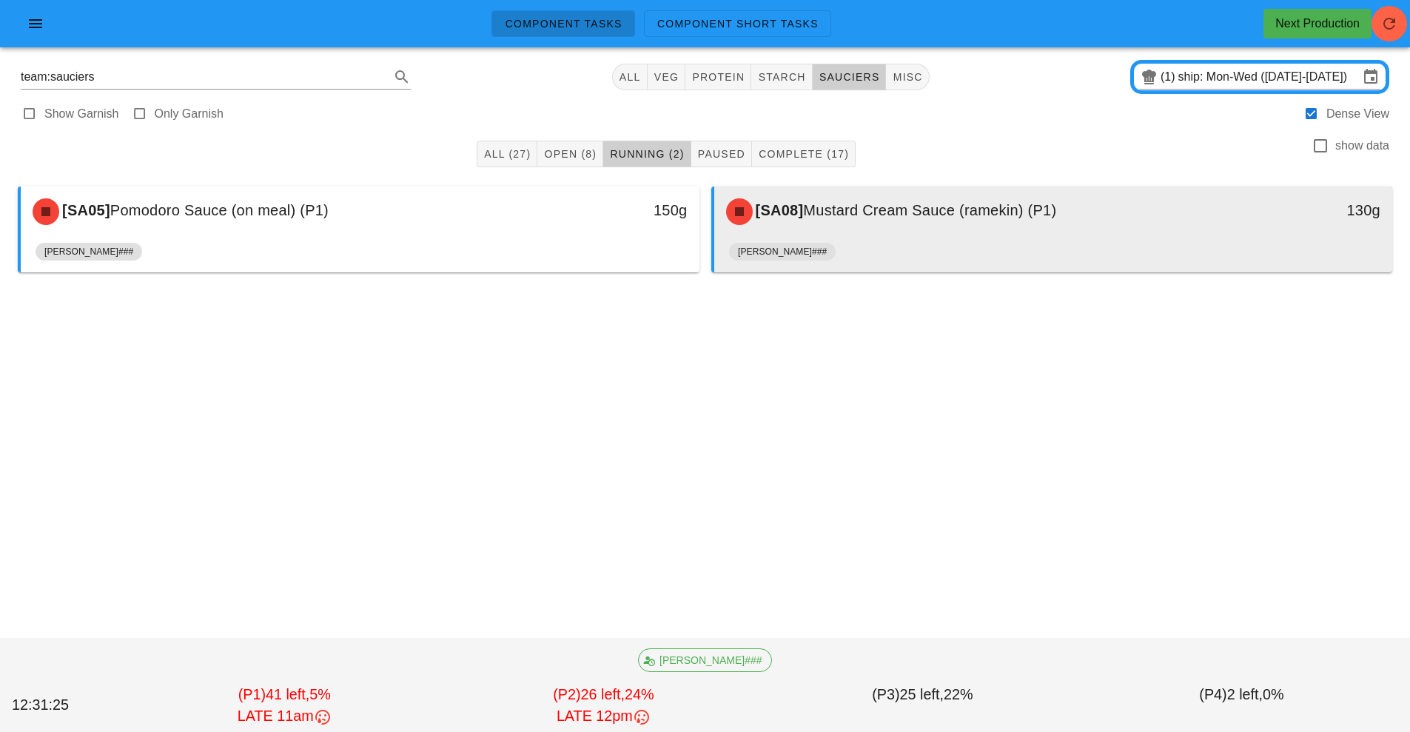
click at [931, 228] on div "[SA08] Mustard Cream Sauce (ramekin) (P1)" at bounding box center [969, 211] width 504 height 44
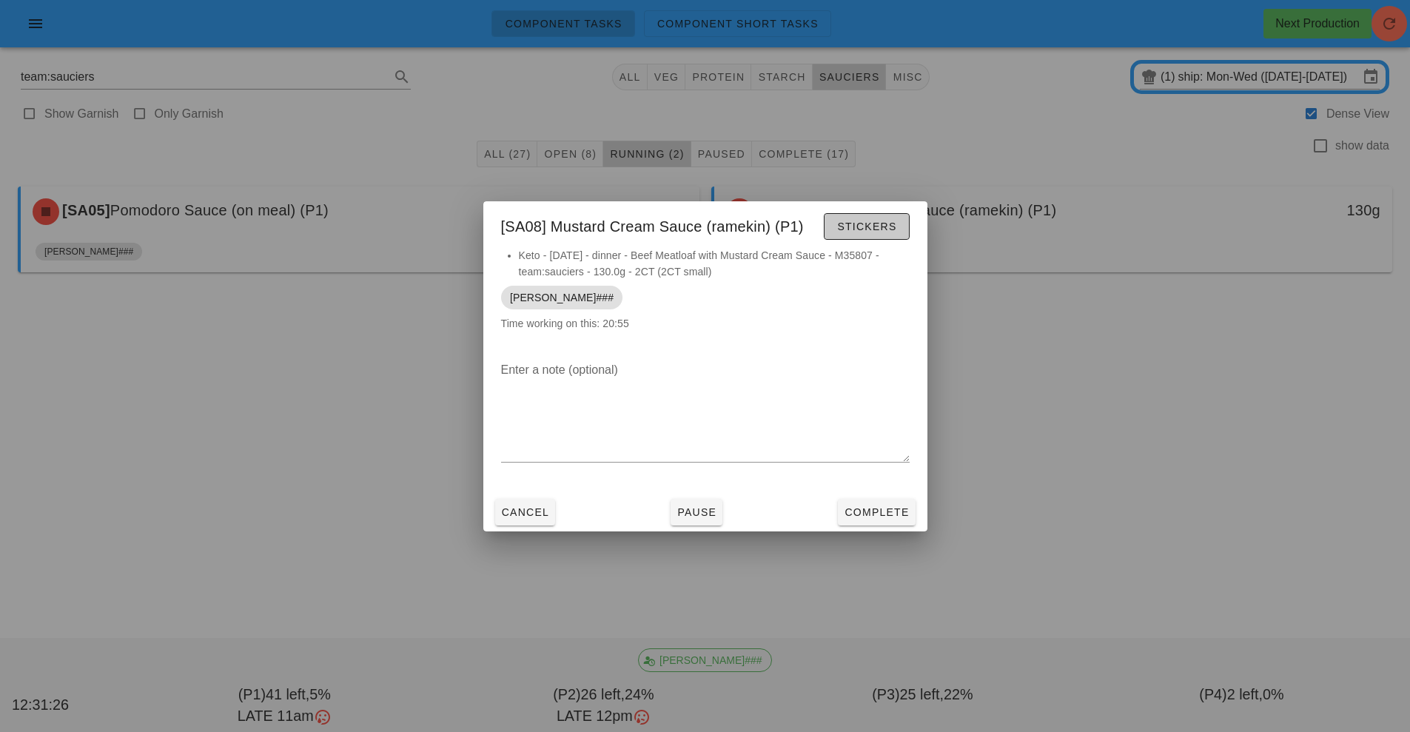
click at [875, 230] on span "Stickers" at bounding box center [866, 227] width 60 height 12
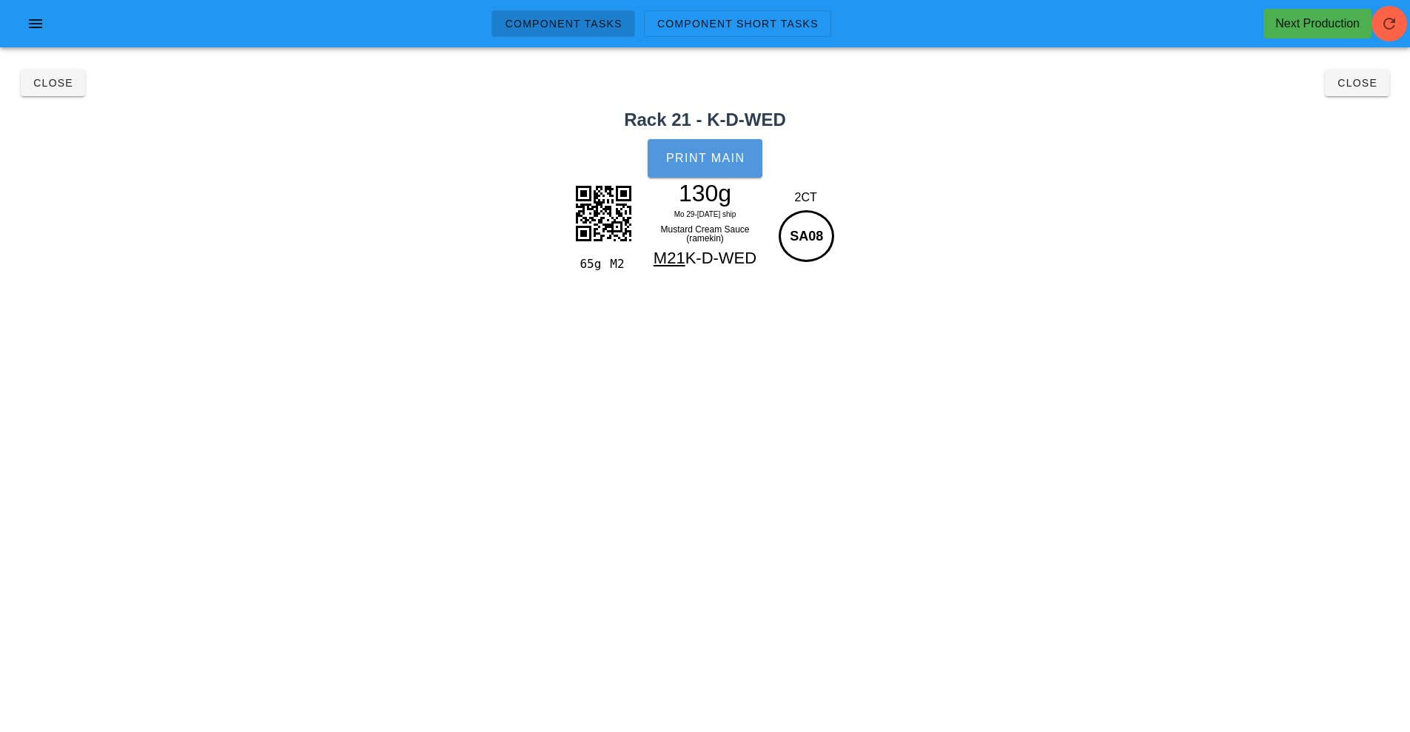
click at [727, 175] on button "Print Main" at bounding box center [705, 158] width 114 height 38
click at [54, 88] on span "Close" at bounding box center [53, 83] width 41 height 12
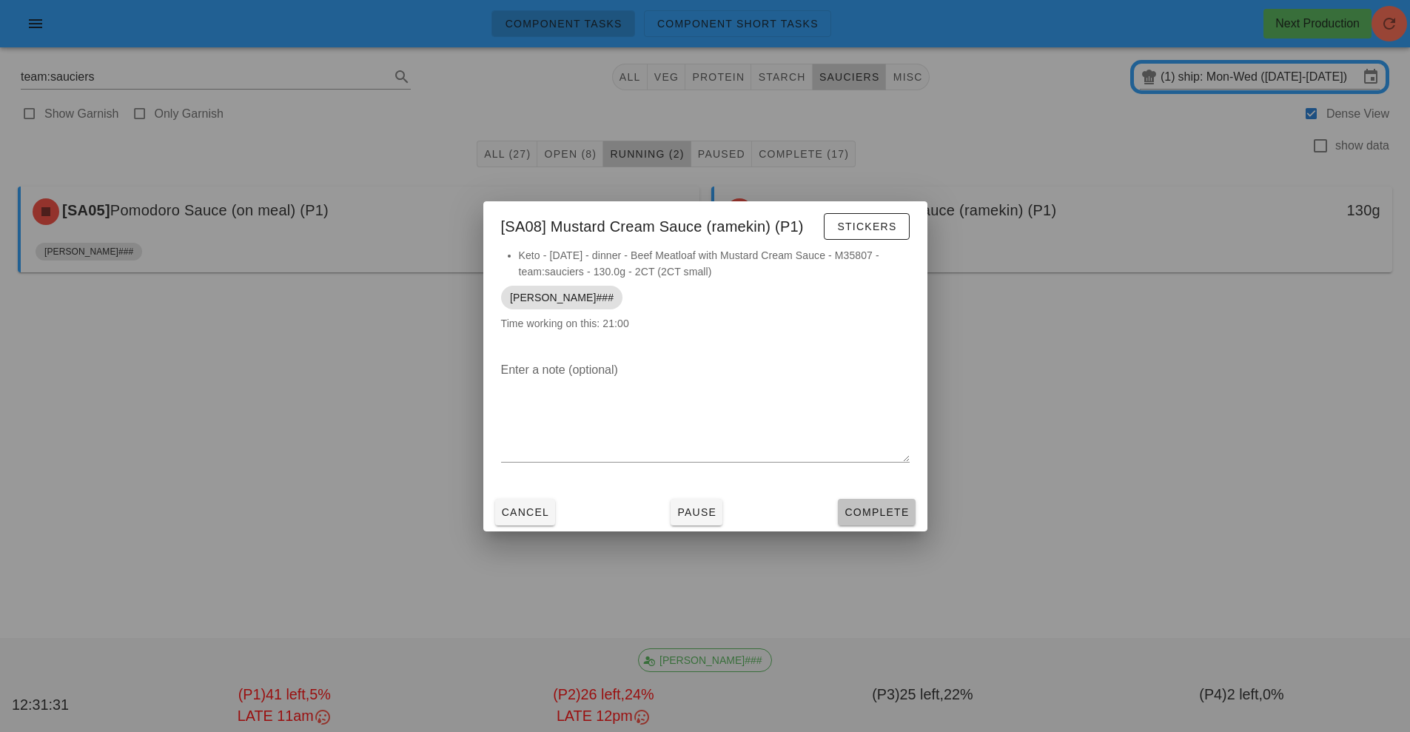
click at [891, 509] on span "Complete" at bounding box center [876, 512] width 65 height 12
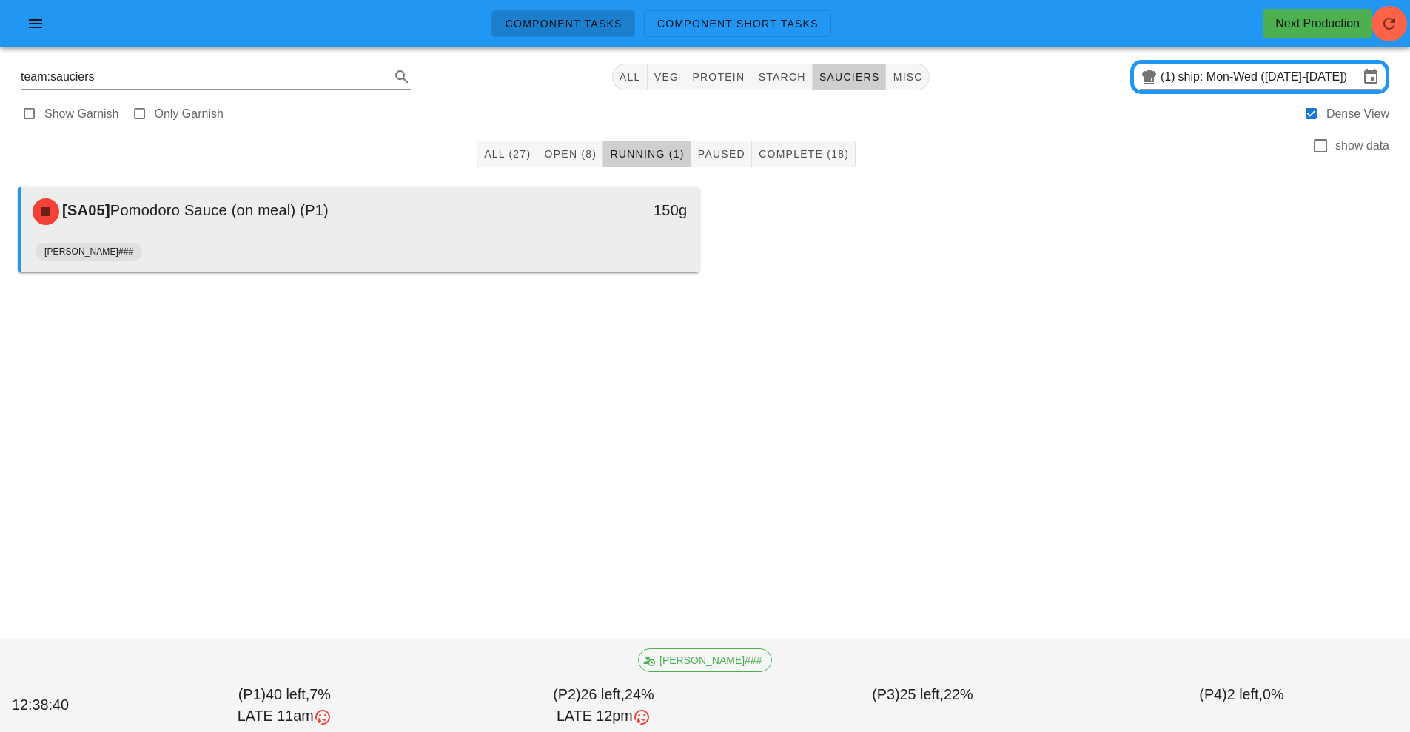
click at [465, 233] on div "[SA05] Pomodoro Sauce (on meal) (P1)" at bounding box center [276, 211] width 504 height 44
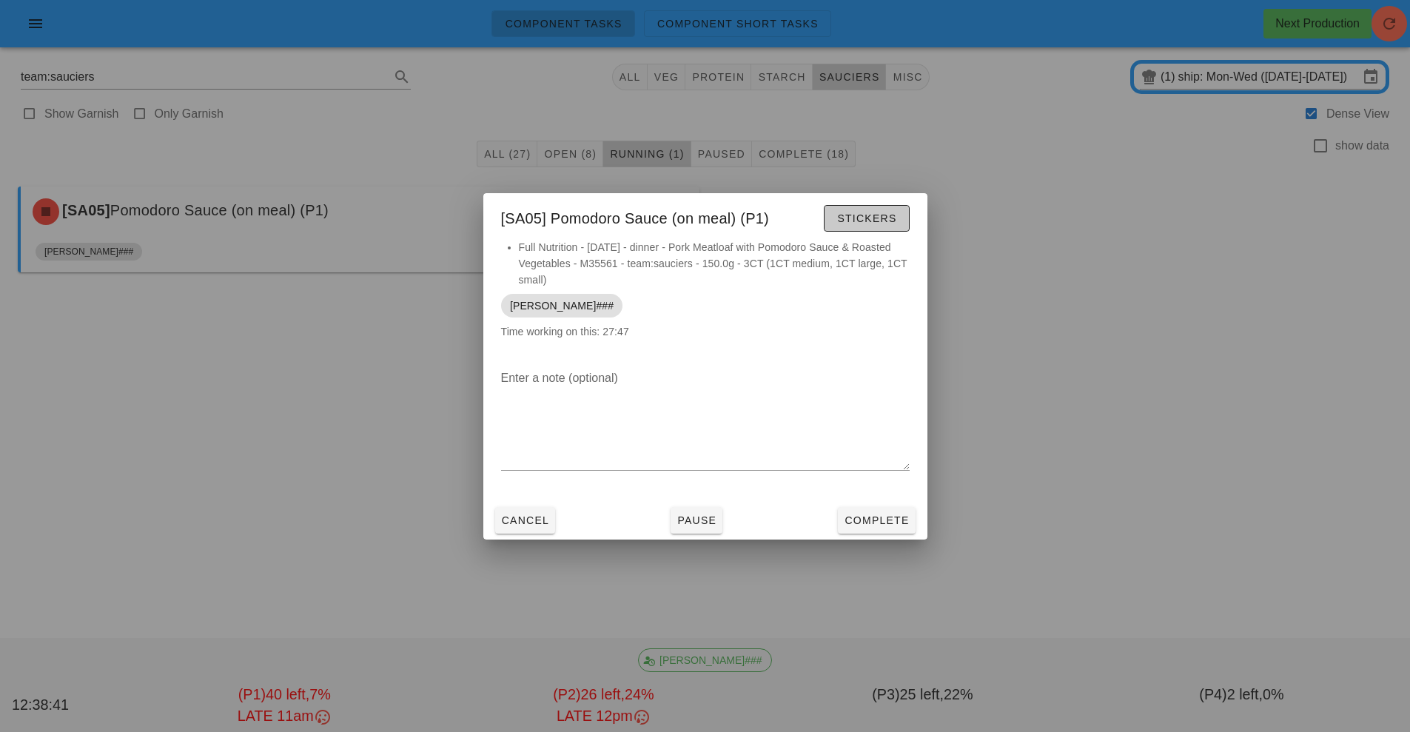
click at [865, 216] on span "Stickers" at bounding box center [866, 218] width 60 height 12
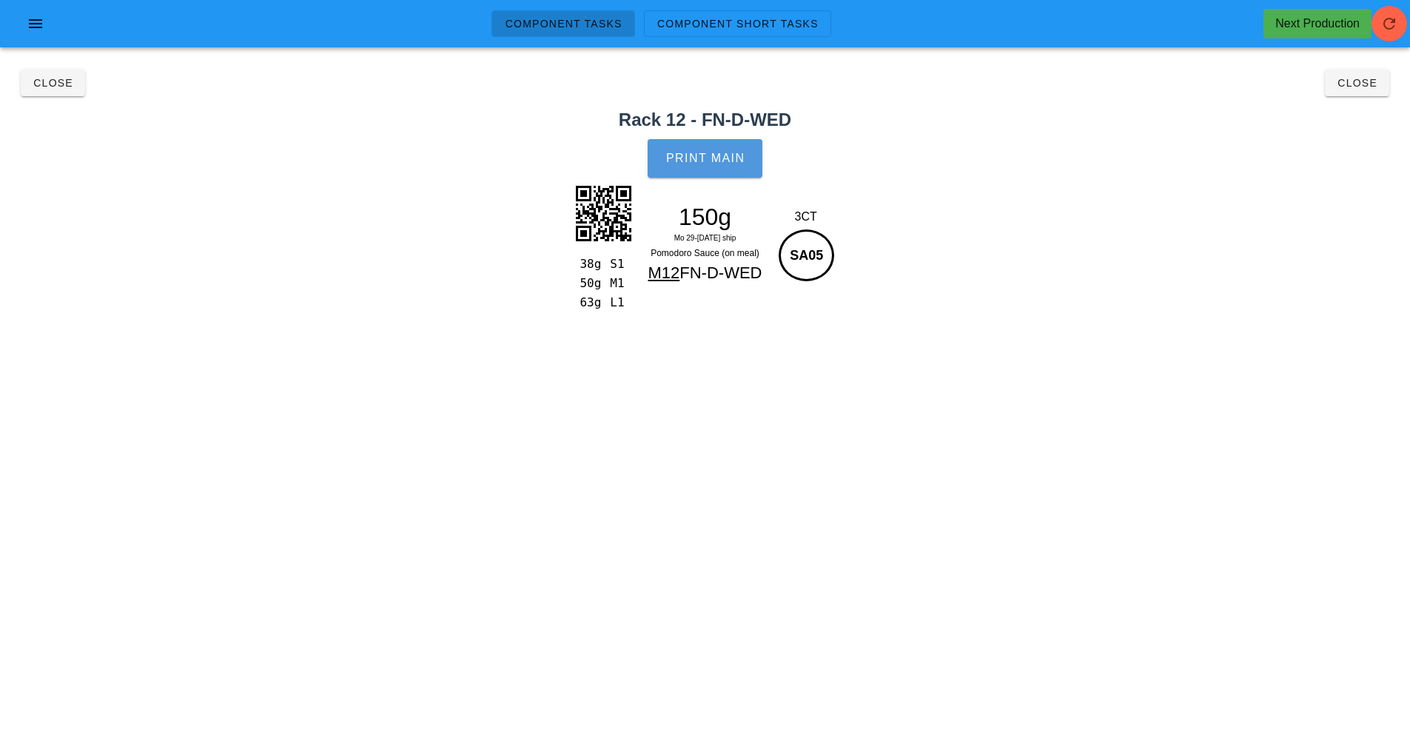
click at [729, 149] on button "Print Main" at bounding box center [705, 158] width 114 height 38
click at [63, 88] on span "Close" at bounding box center [53, 83] width 41 height 12
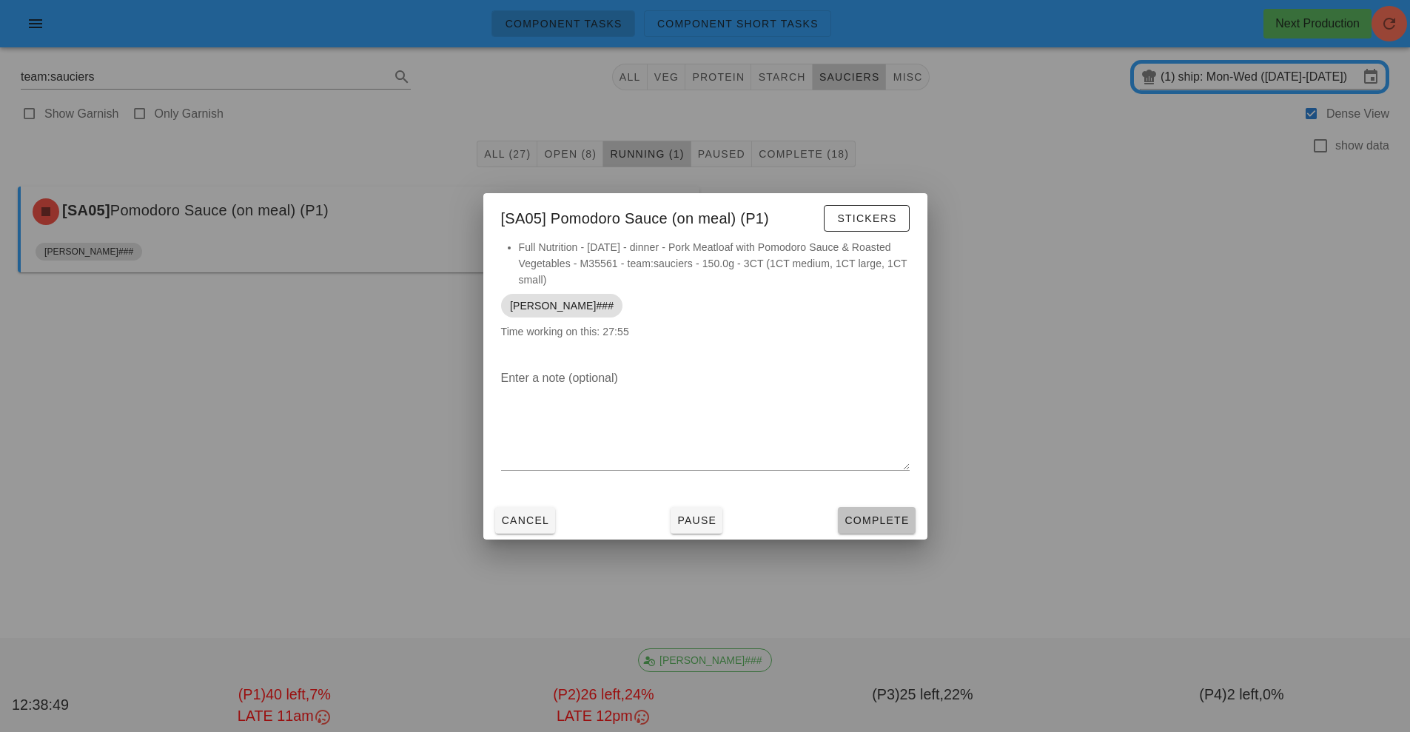
click at [880, 519] on span "Complete" at bounding box center [876, 520] width 65 height 12
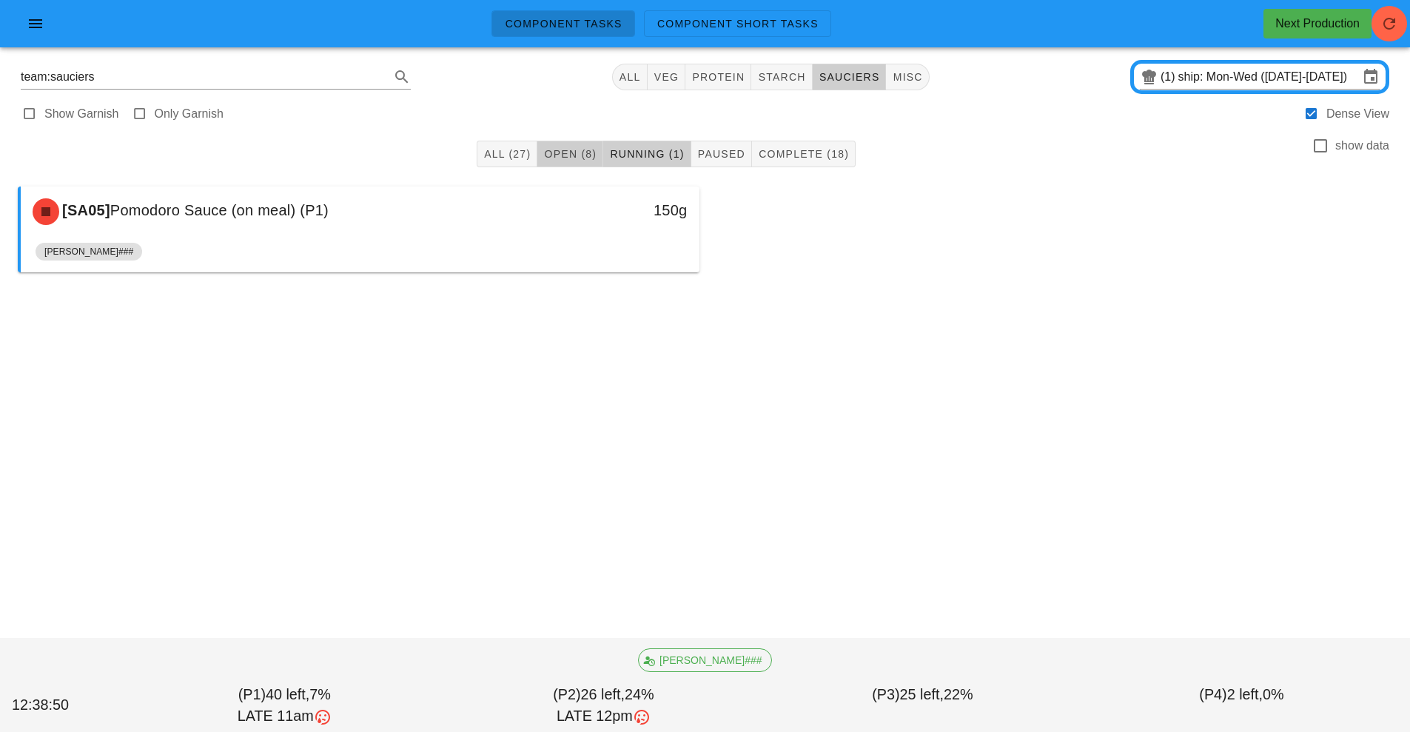
click at [579, 157] on span "Open (8)" at bounding box center [569, 154] width 53 height 12
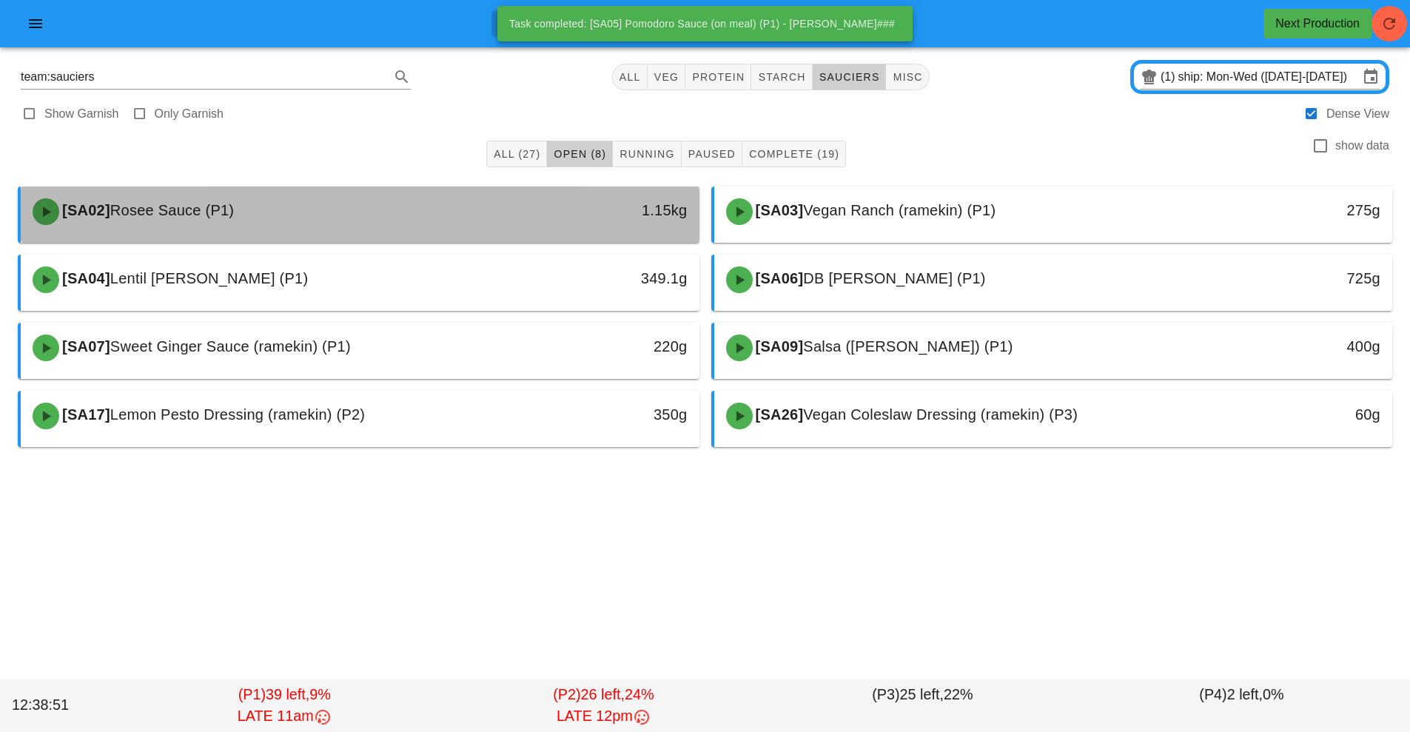
click at [469, 218] on div "[SA02] Rosee Sauce (P1)" at bounding box center [276, 211] width 504 height 44
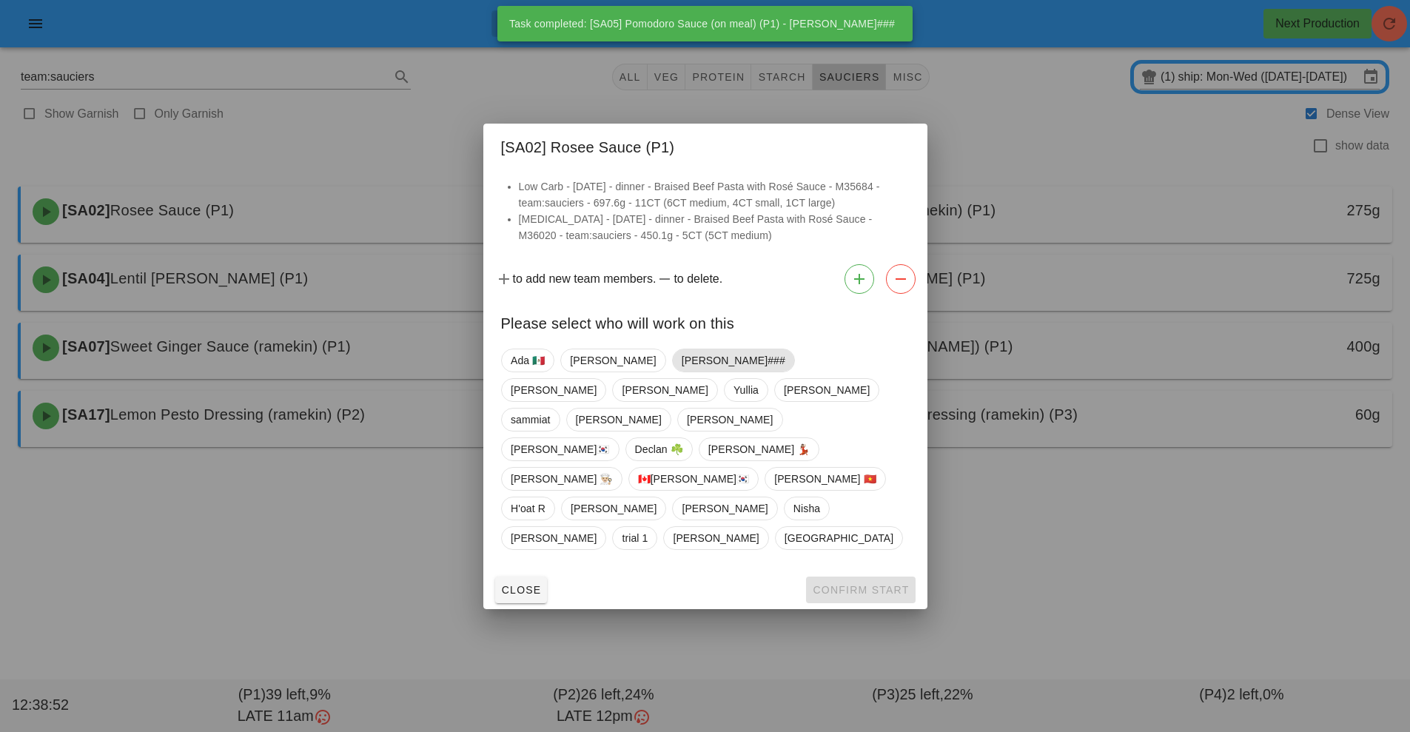
click at [681, 371] on span "[PERSON_NAME]###" at bounding box center [733, 360] width 104 height 22
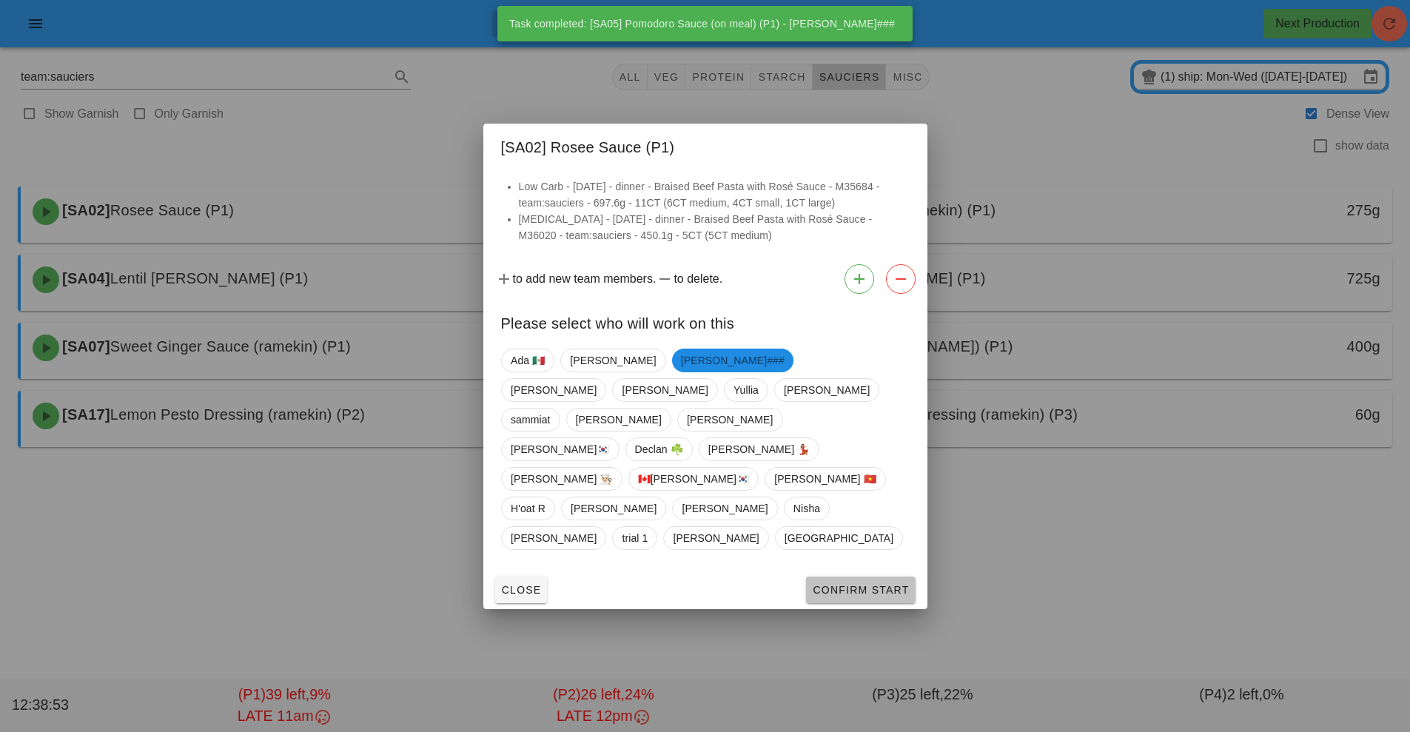
click at [850, 584] on span "Confirm Start" at bounding box center [860, 590] width 97 height 12
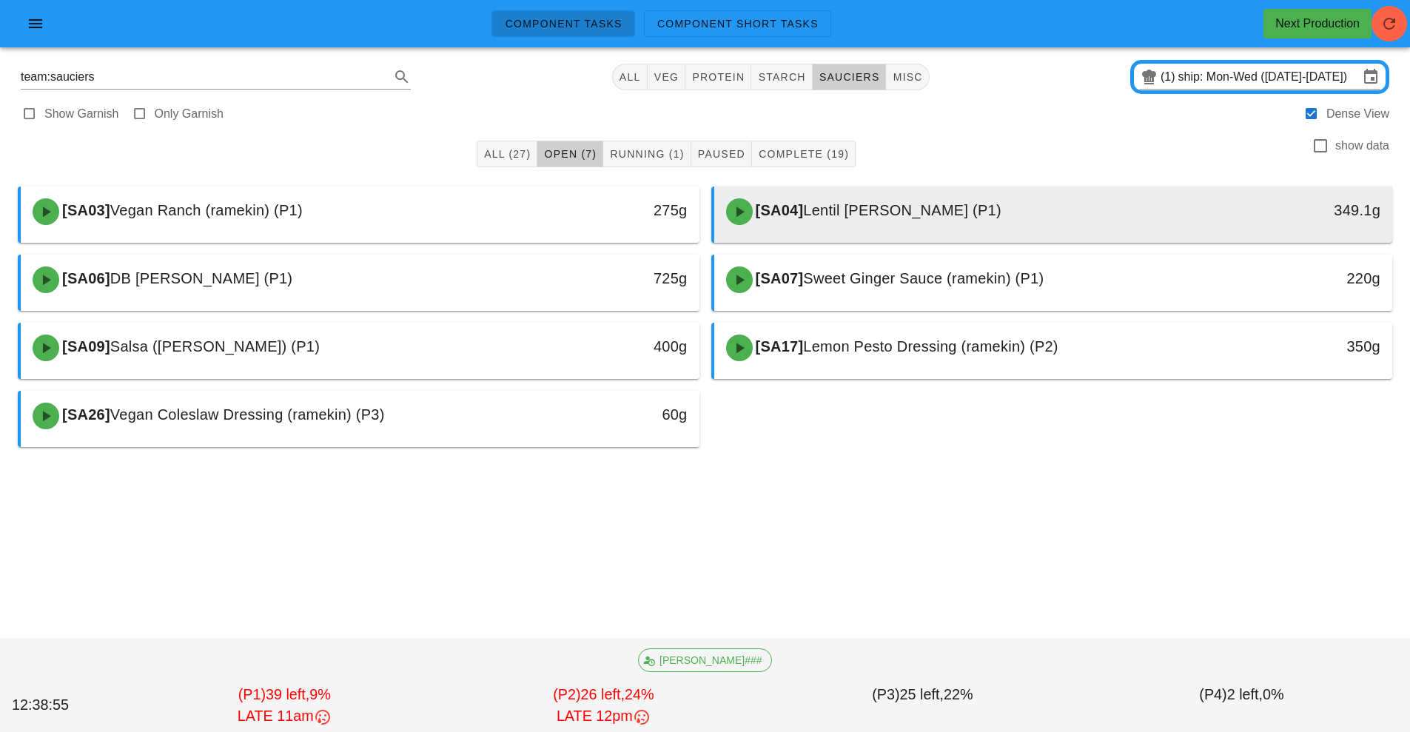
click at [820, 215] on span "Lentil [PERSON_NAME] (P1)" at bounding box center [902, 210] width 198 height 16
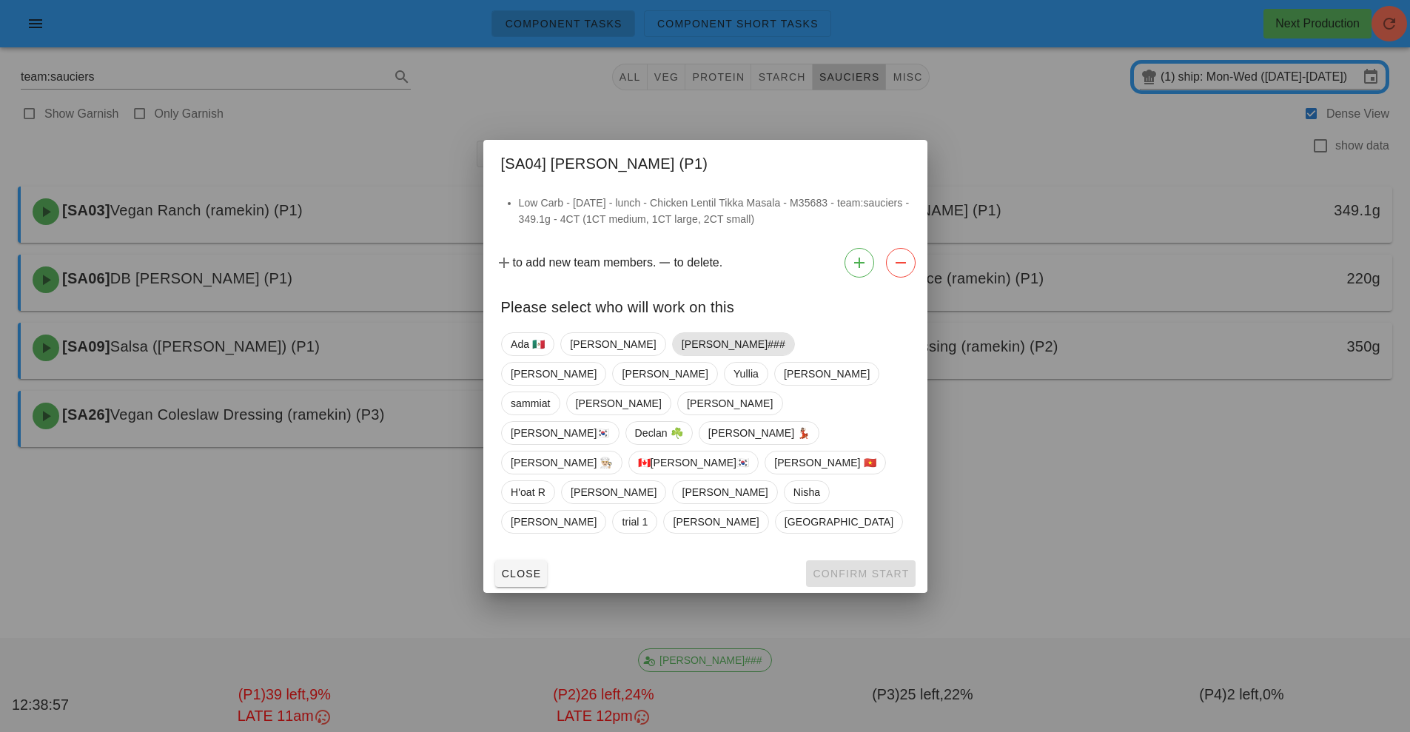
click at [681, 355] on span "[PERSON_NAME]###" at bounding box center [733, 344] width 104 height 22
click at [847, 560] on button "Confirm Start" at bounding box center [860, 573] width 109 height 27
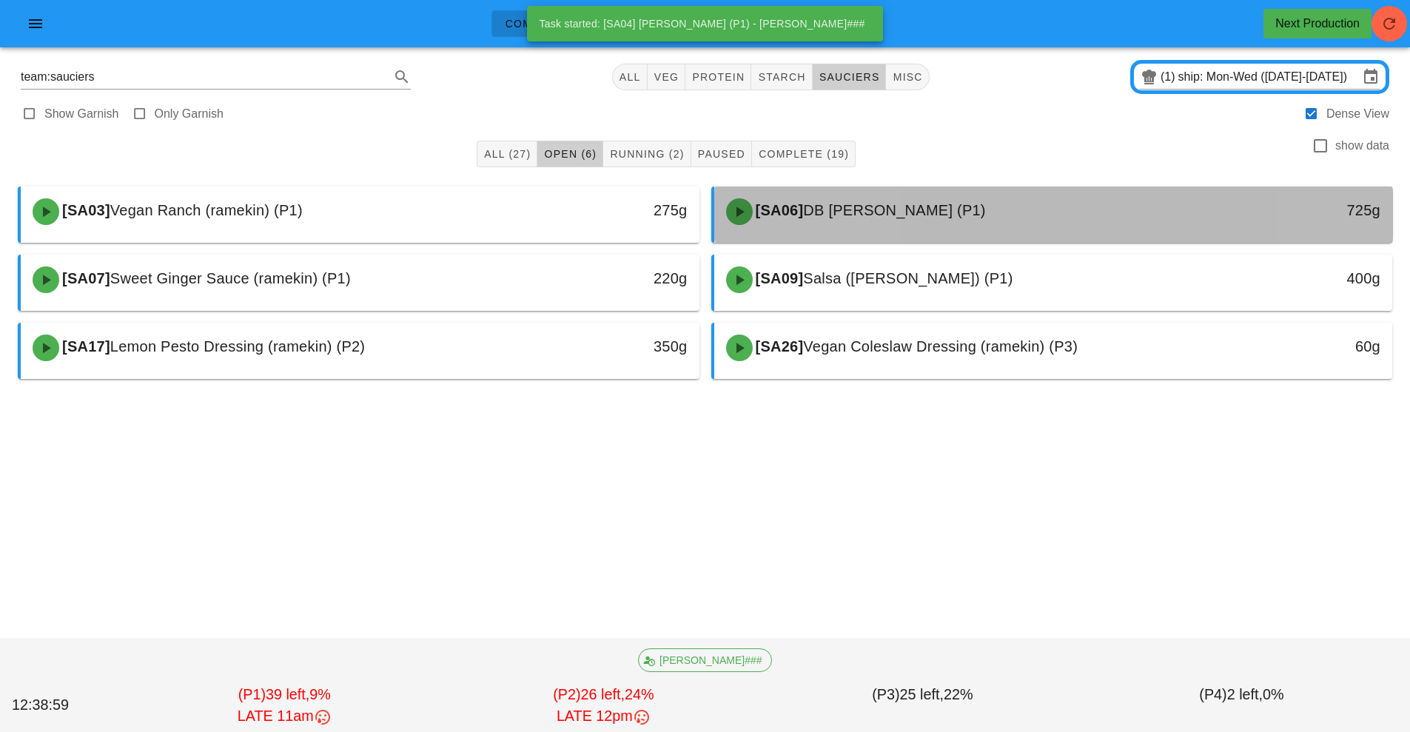
click at [864, 216] on span "DB [PERSON_NAME] (P1)" at bounding box center [894, 210] width 182 height 16
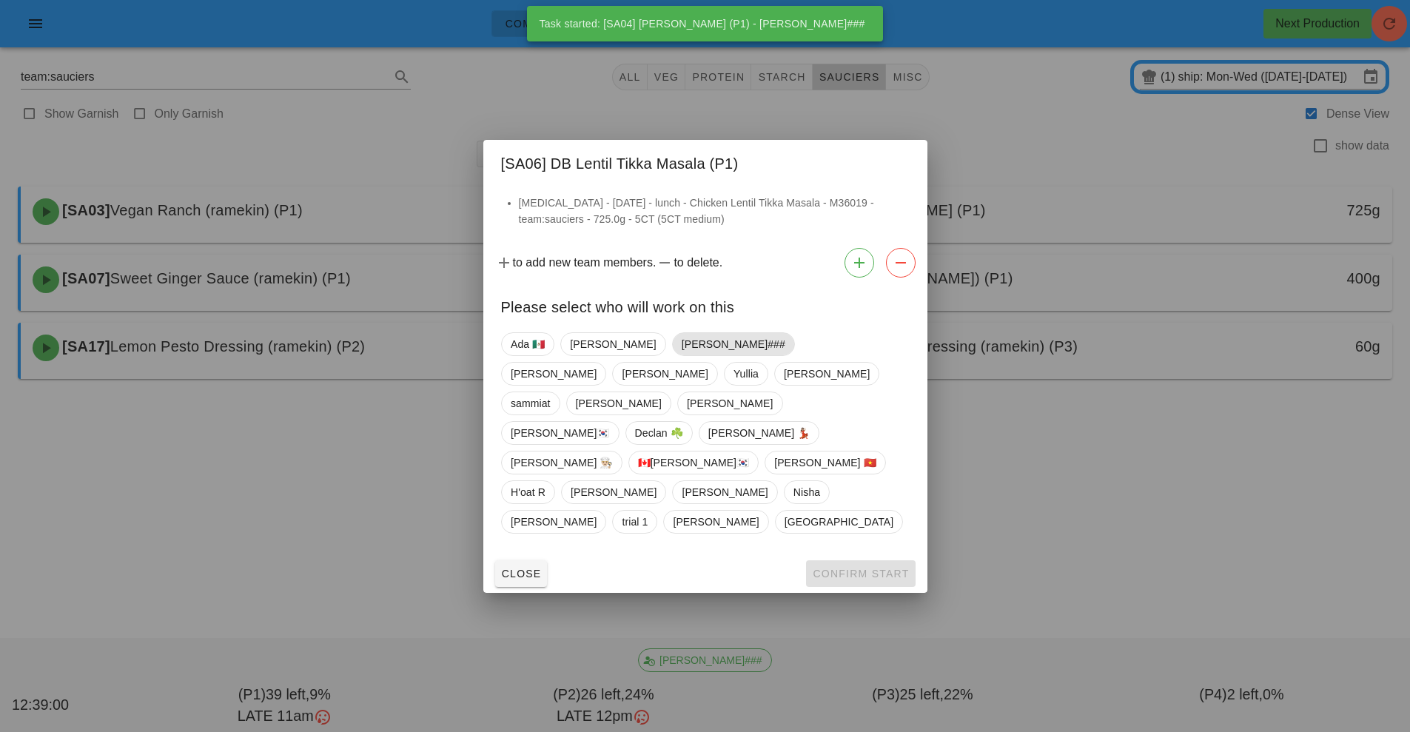
click at [681, 355] on span "[PERSON_NAME]###" at bounding box center [733, 344] width 104 height 22
click at [845, 560] on button "Confirm Start" at bounding box center [860, 573] width 109 height 27
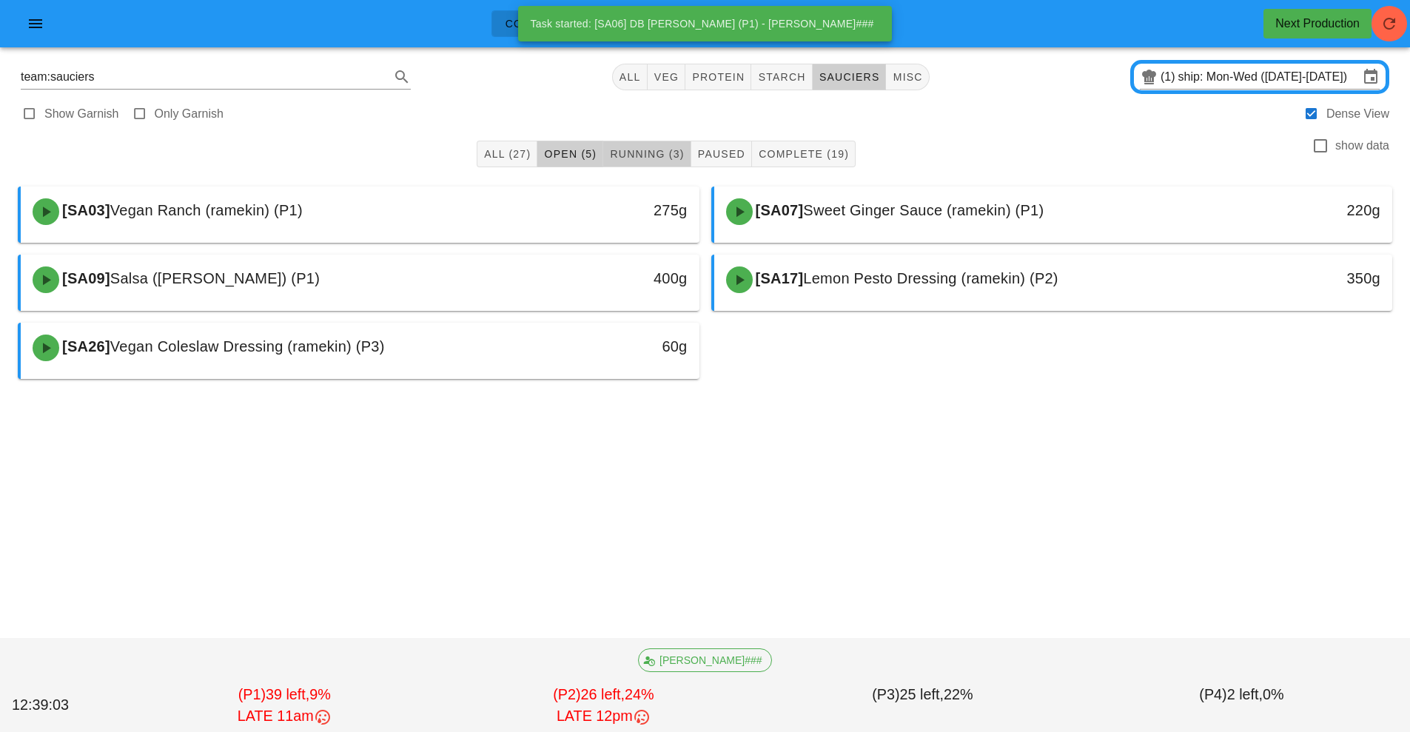
click at [636, 155] on span "Running (3)" at bounding box center [646, 154] width 75 height 12
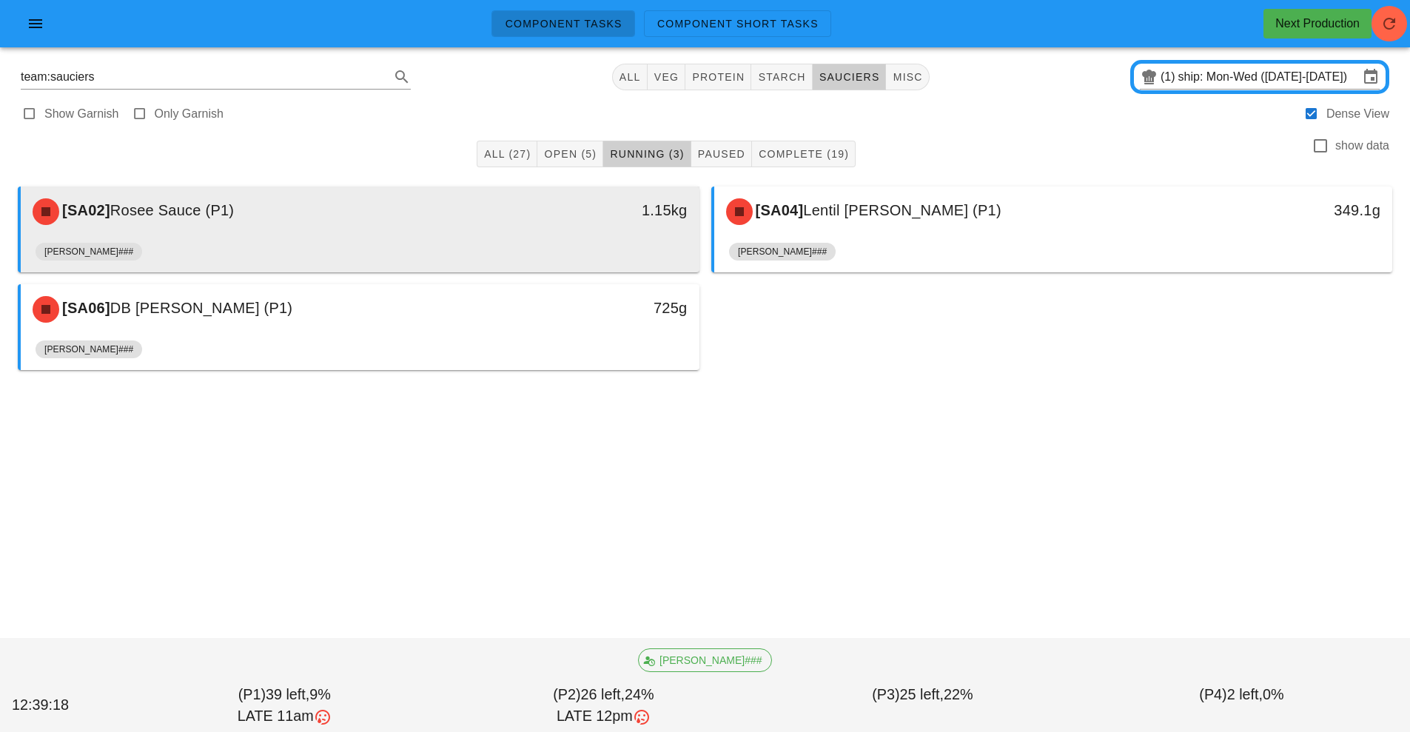
click at [586, 221] on div "1.15kg" at bounding box center [612, 210] width 150 height 24
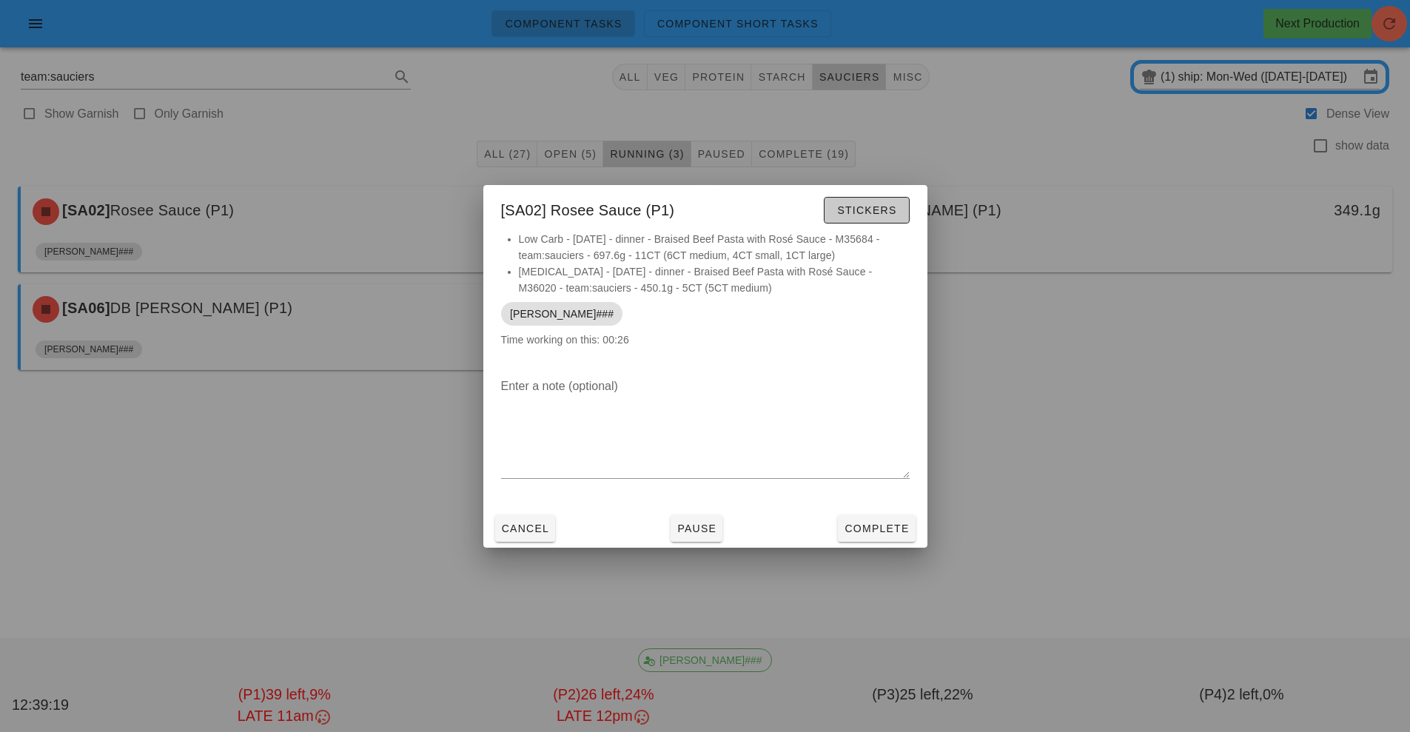
click at [861, 205] on span "Stickers" at bounding box center [866, 210] width 60 height 12
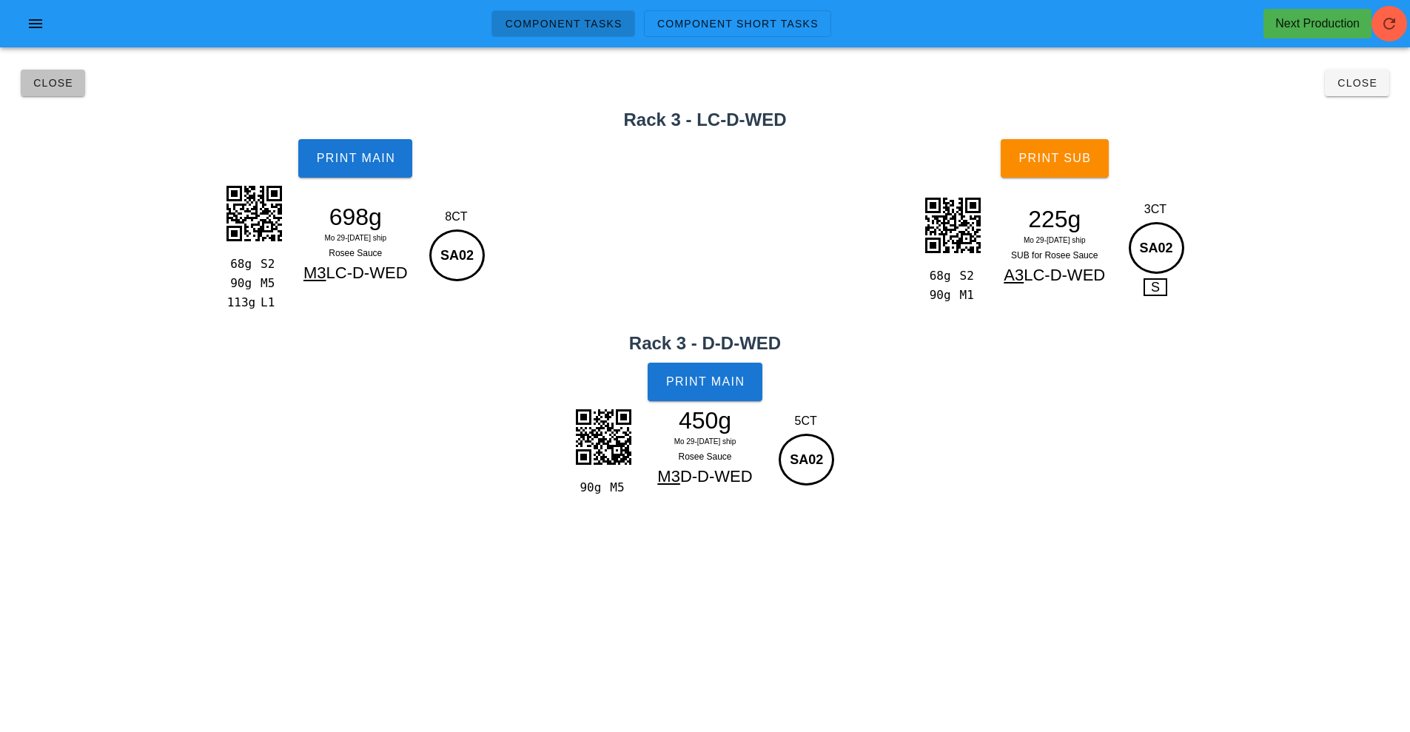
click at [64, 91] on button "Close" at bounding box center [53, 83] width 64 height 27
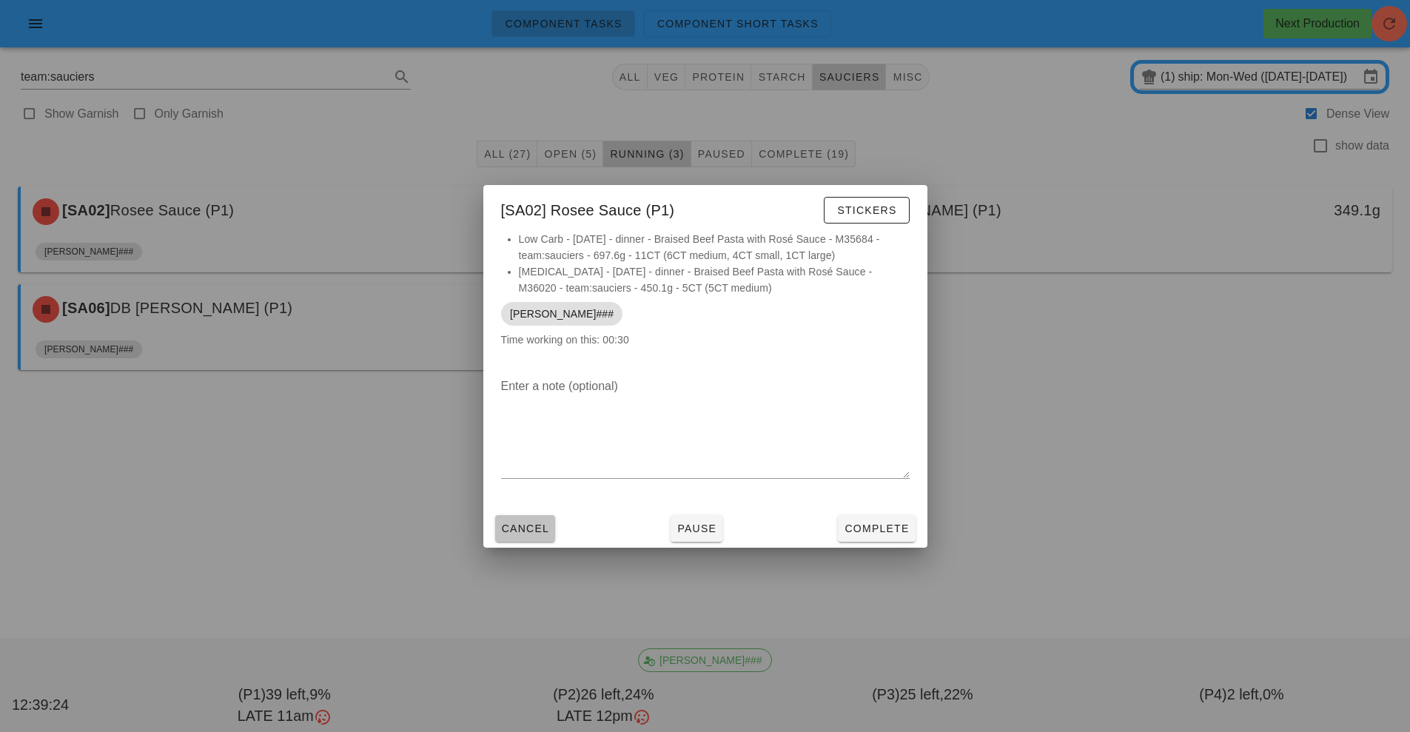
click at [514, 517] on button "Cancel" at bounding box center [525, 528] width 61 height 27
